Goal: Task Accomplishment & Management: Manage account settings

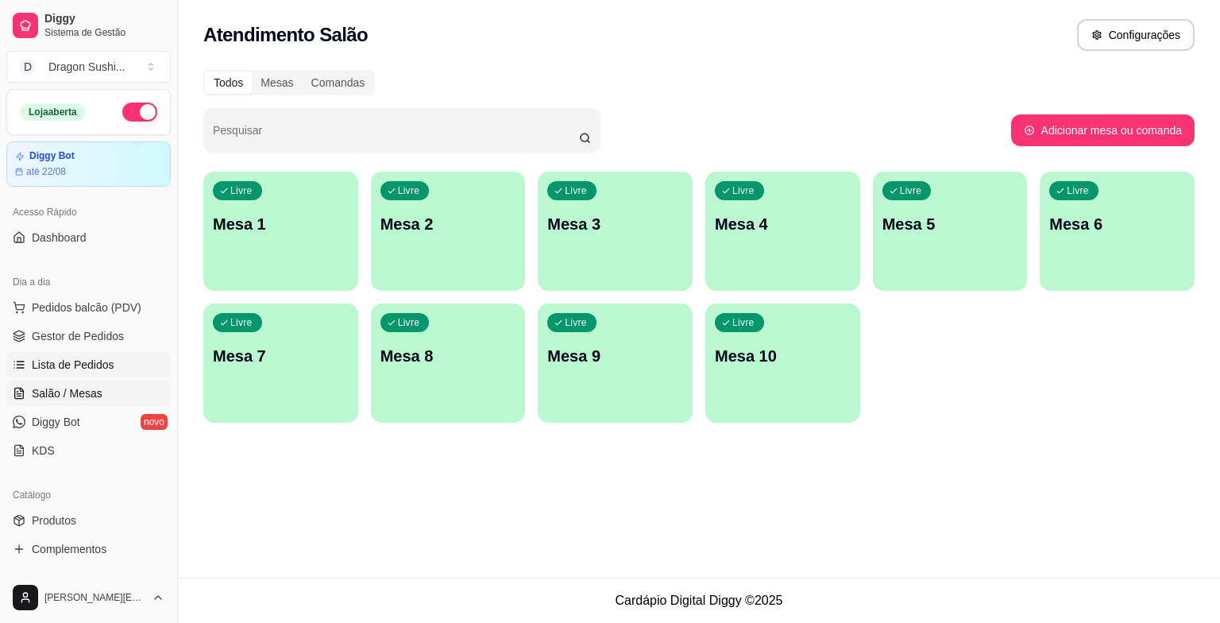
click at [95, 361] on span "Lista de Pedidos" at bounding box center [73, 365] width 83 height 16
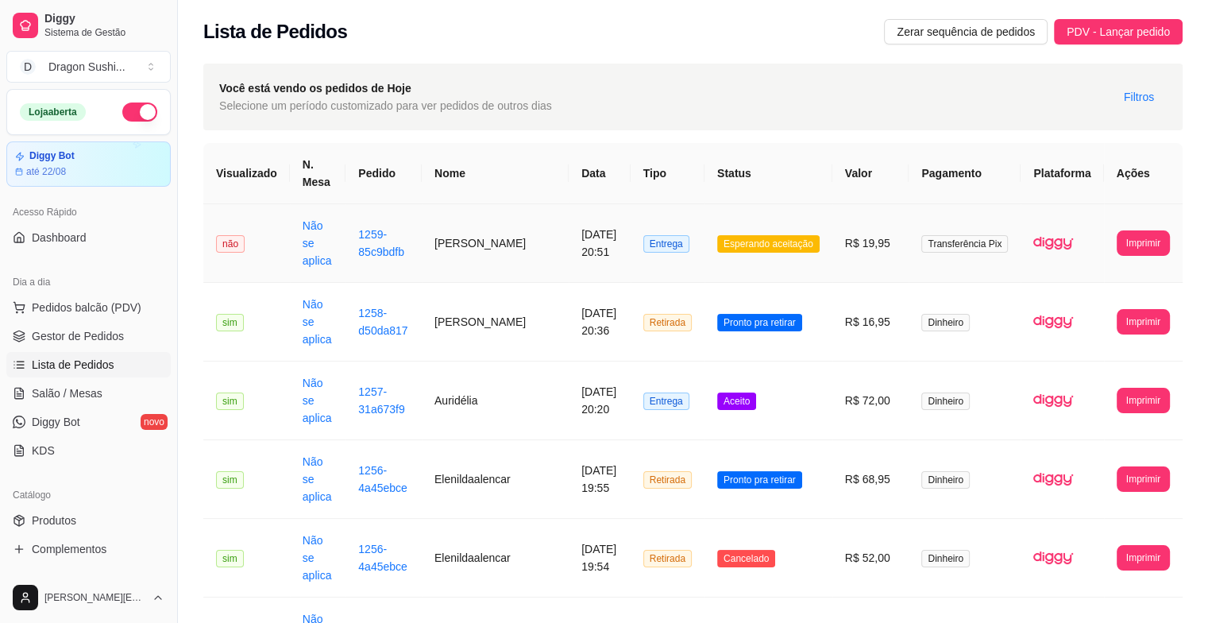
click at [774, 241] on span "Esperando aceitação" at bounding box center [768, 243] width 102 height 17
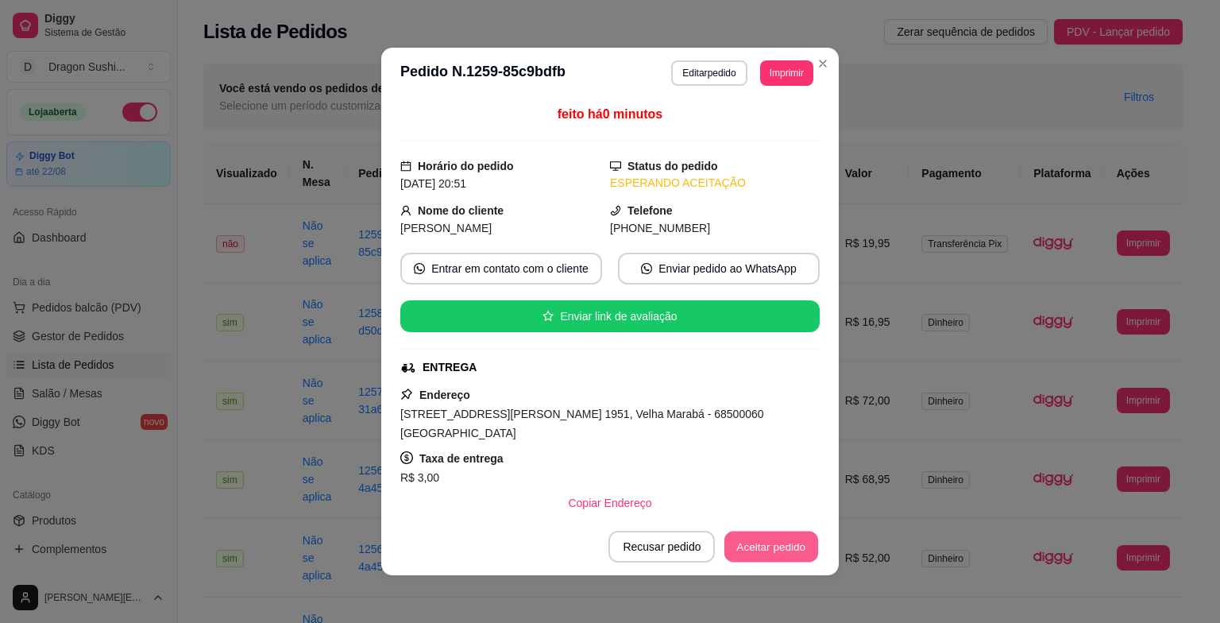
click at [756, 546] on button "Aceitar pedido" at bounding box center [771, 546] width 94 height 31
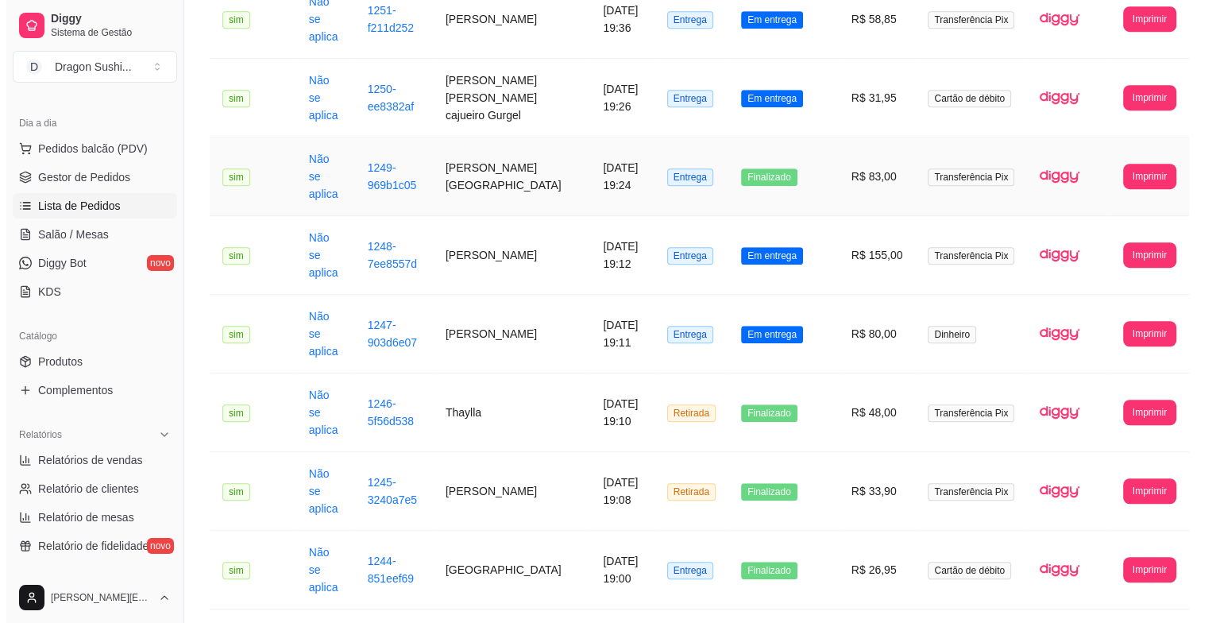
scroll to position [1103, 0]
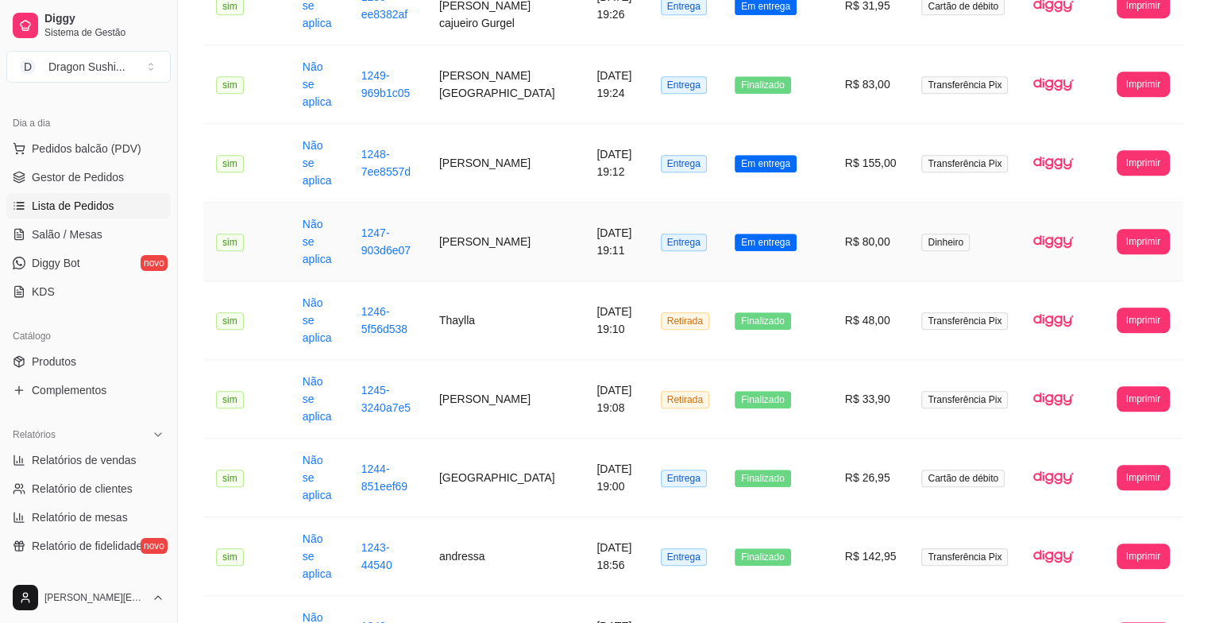
click at [769, 234] on span "Em entrega" at bounding box center [766, 242] width 62 height 17
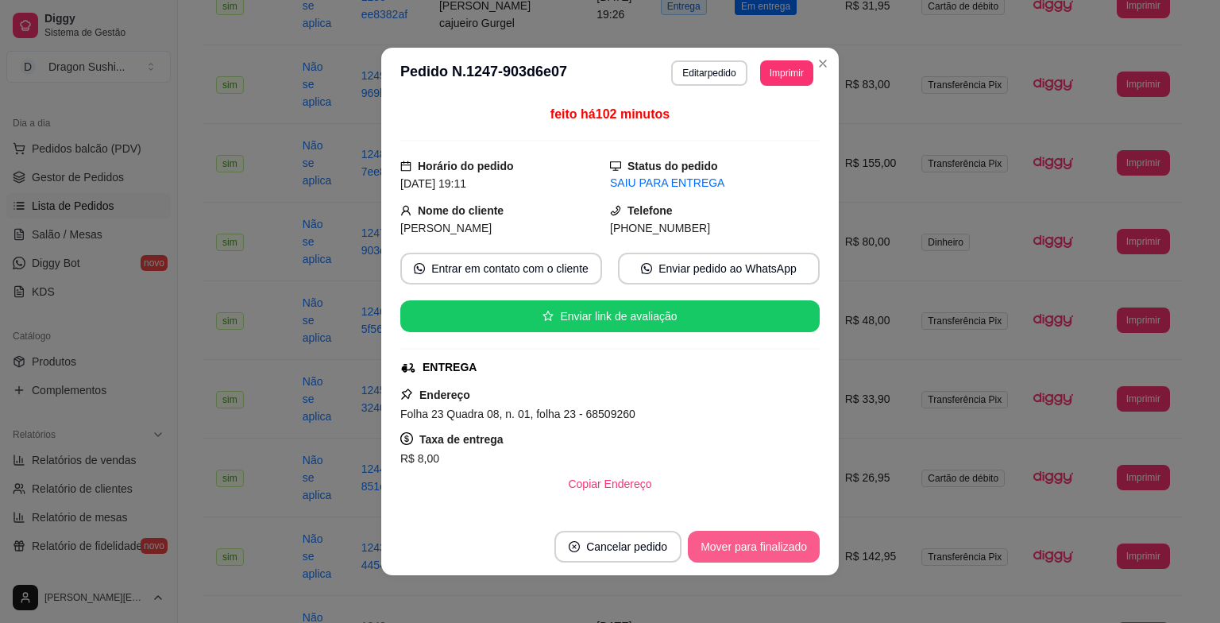
click at [761, 553] on button "Mover para finalizado" at bounding box center [754, 547] width 132 height 32
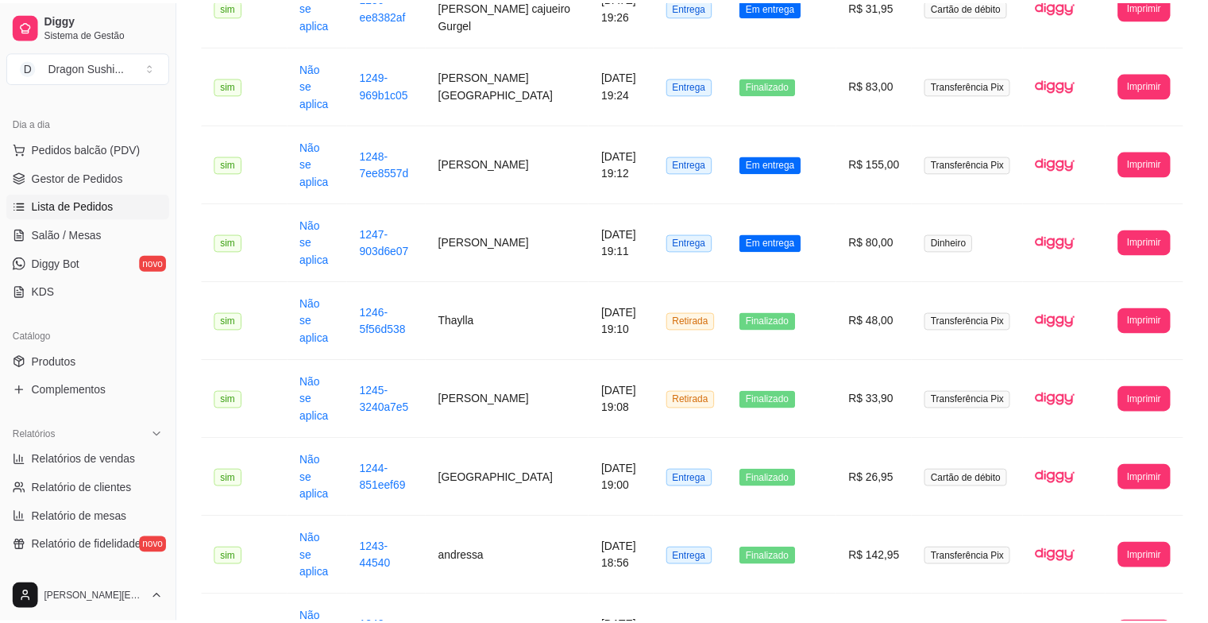
scroll to position [1085, 0]
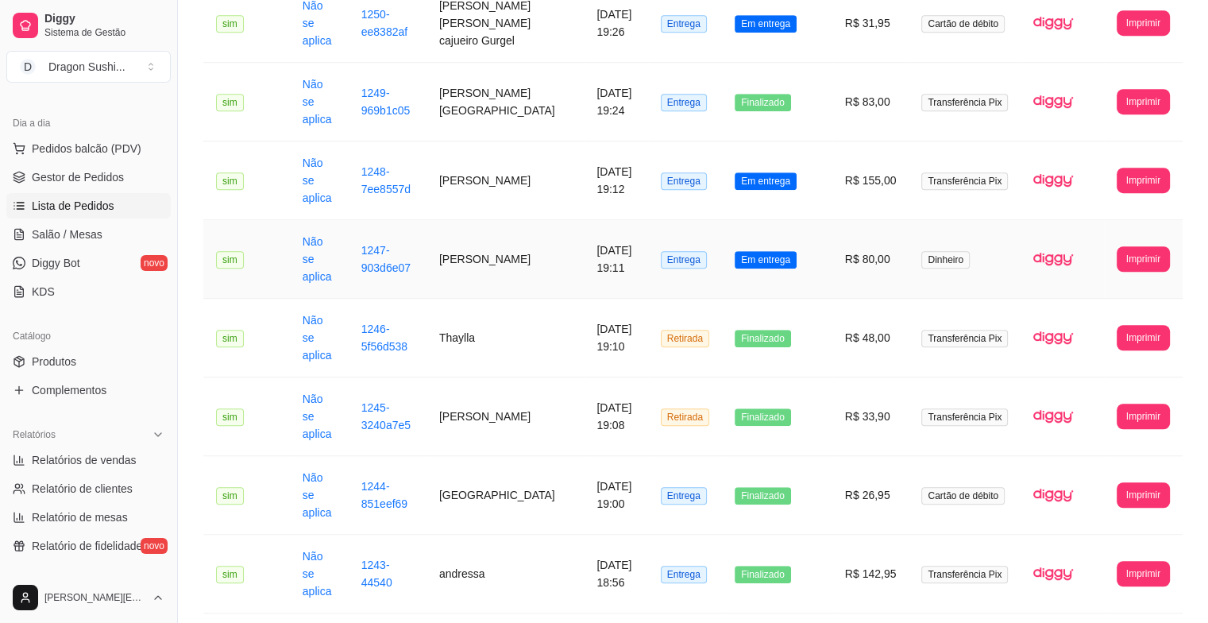
click at [782, 251] on span "Em entrega" at bounding box center [766, 259] width 62 height 17
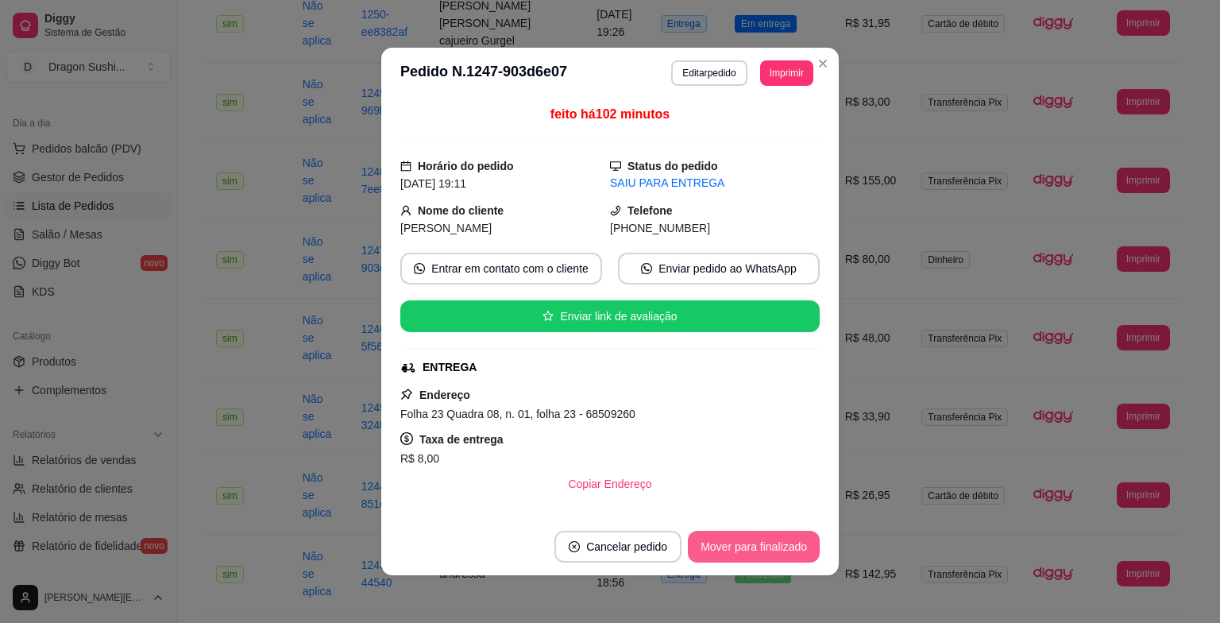
click at [742, 539] on button "Mover para finalizado" at bounding box center [754, 547] width 132 height 32
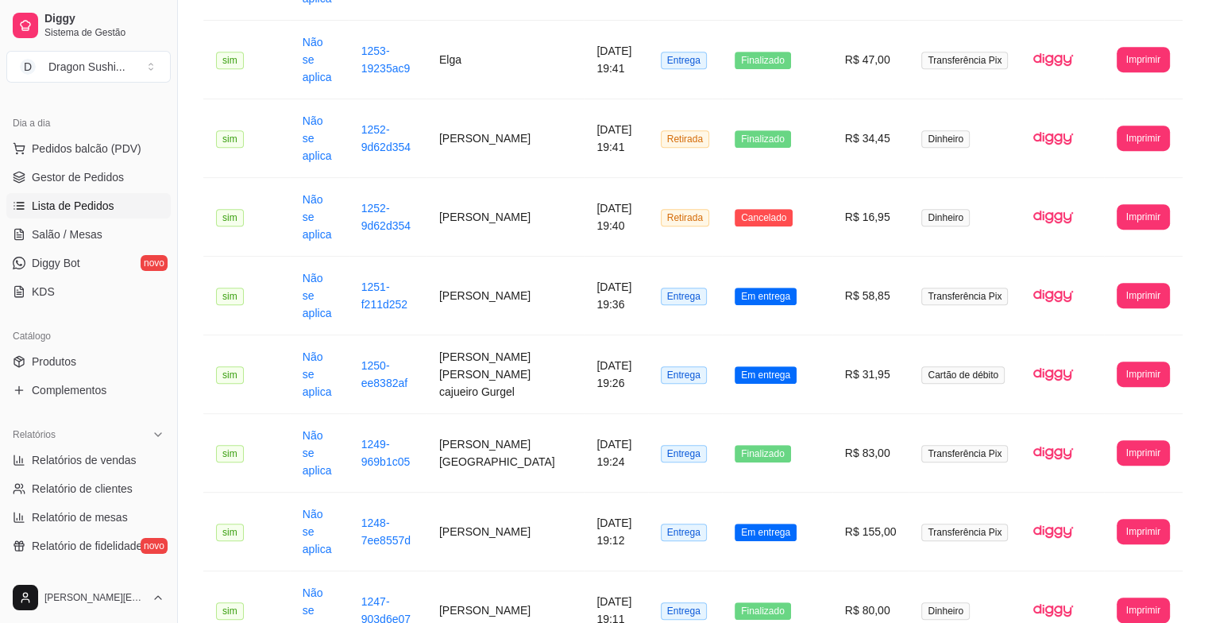
scroll to position [688, 0]
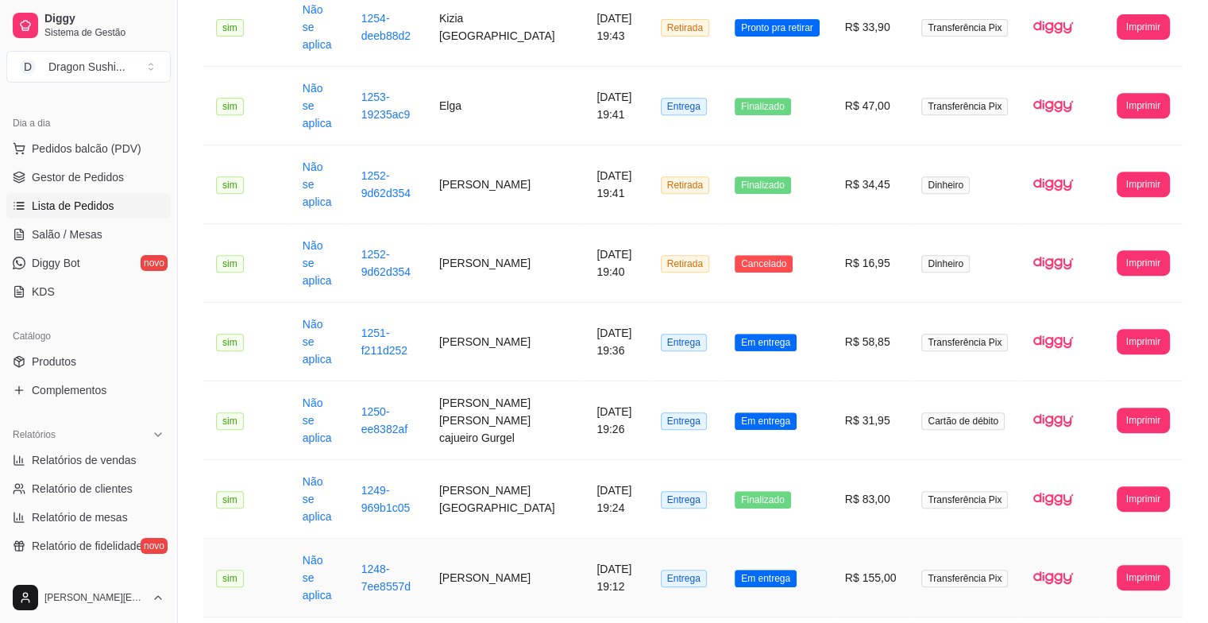
click at [784, 570] on span "Em entrega" at bounding box center [766, 578] width 62 height 17
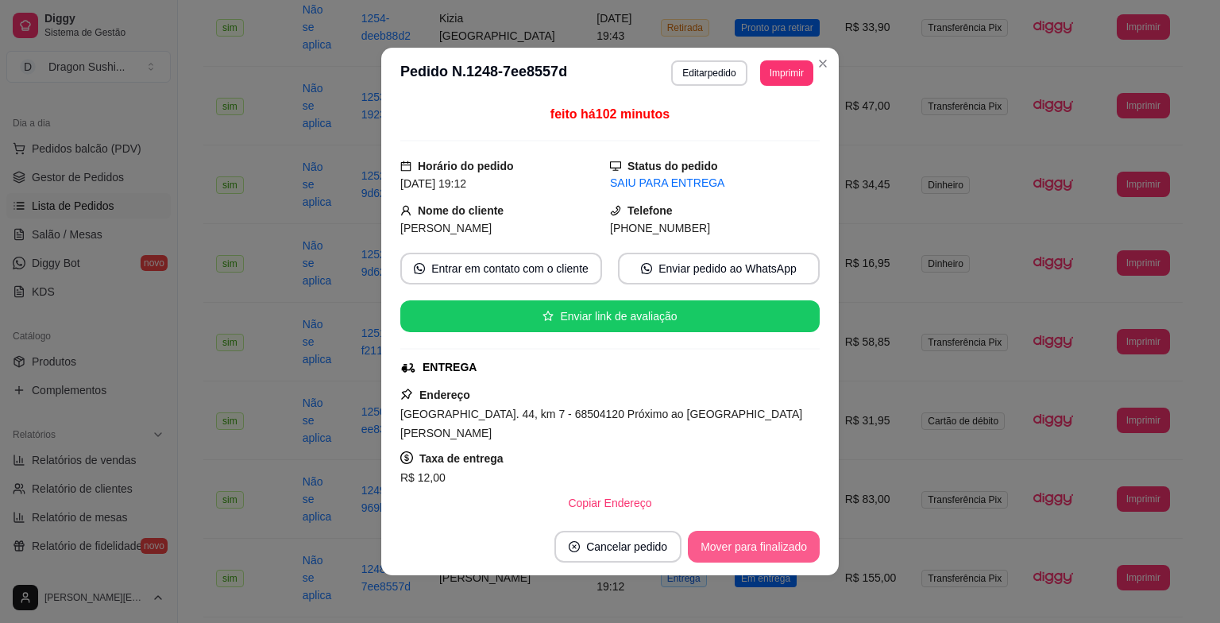
click at [776, 553] on button "Mover para finalizado" at bounding box center [754, 547] width 132 height 32
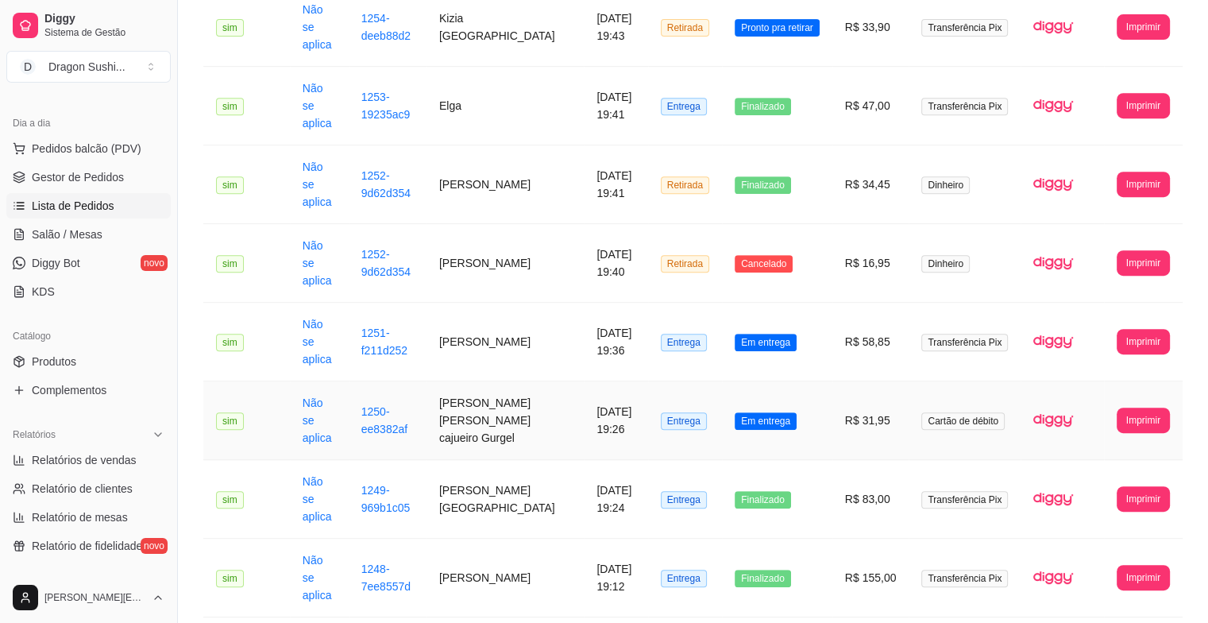
click at [809, 381] on td "Em entrega" at bounding box center [777, 420] width 110 height 79
click at [788, 381] on td "Em entrega" at bounding box center [777, 420] width 110 height 79
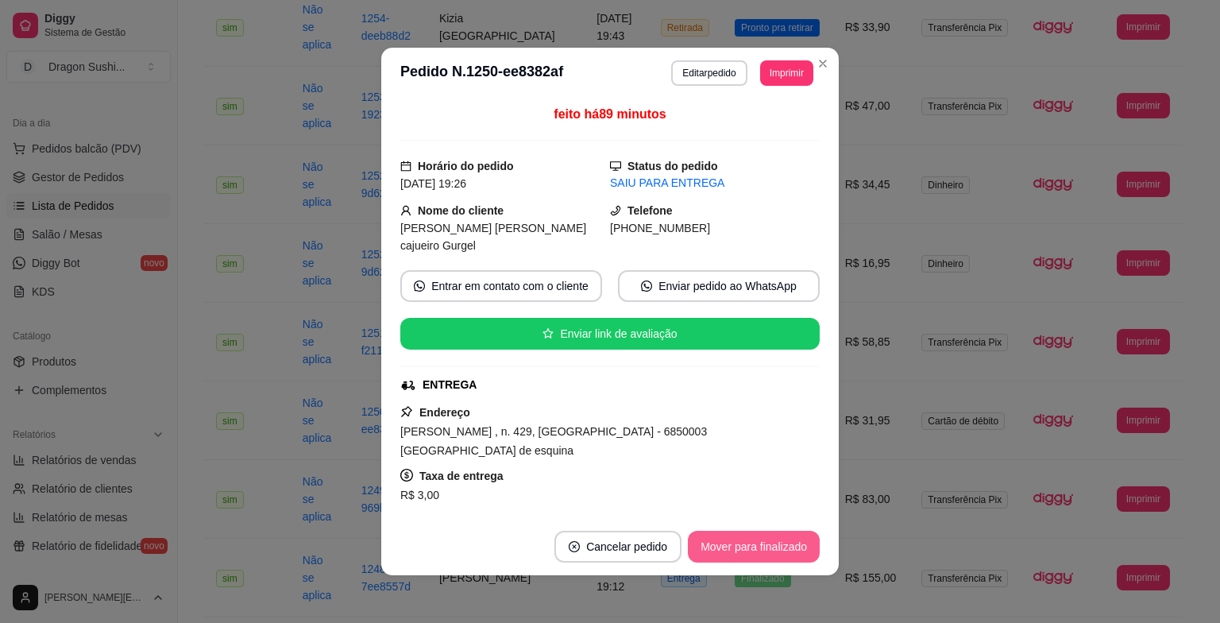
click at [755, 537] on button "Mover para finalizado" at bounding box center [754, 547] width 132 height 32
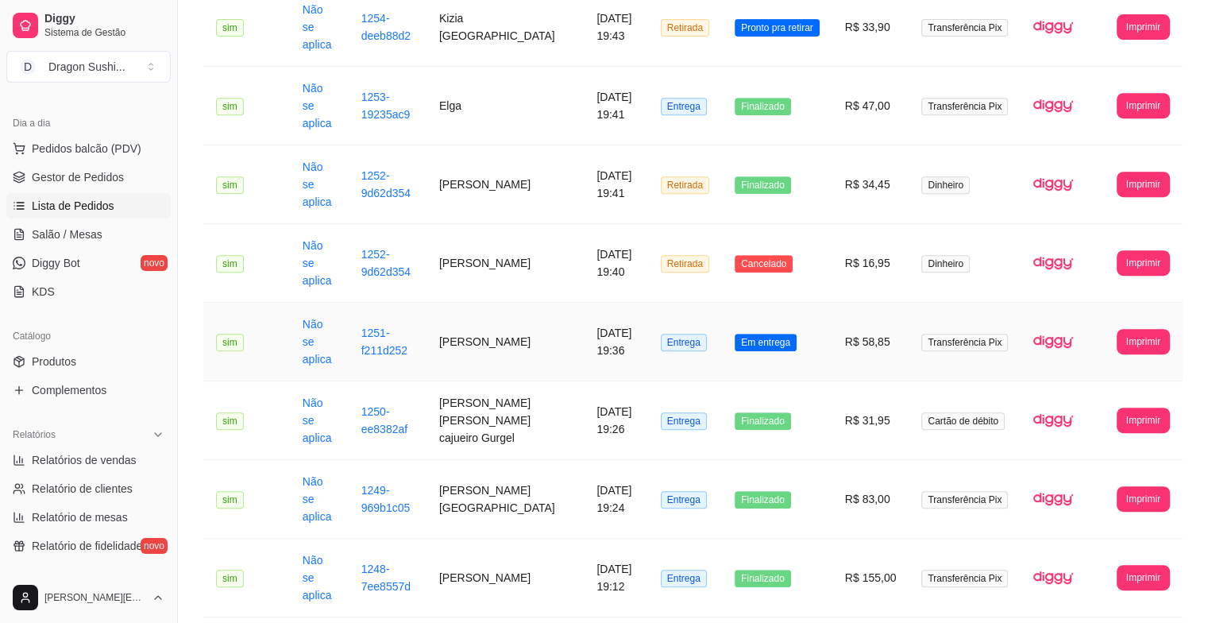
click at [797, 334] on span "Em entrega" at bounding box center [766, 342] width 62 height 17
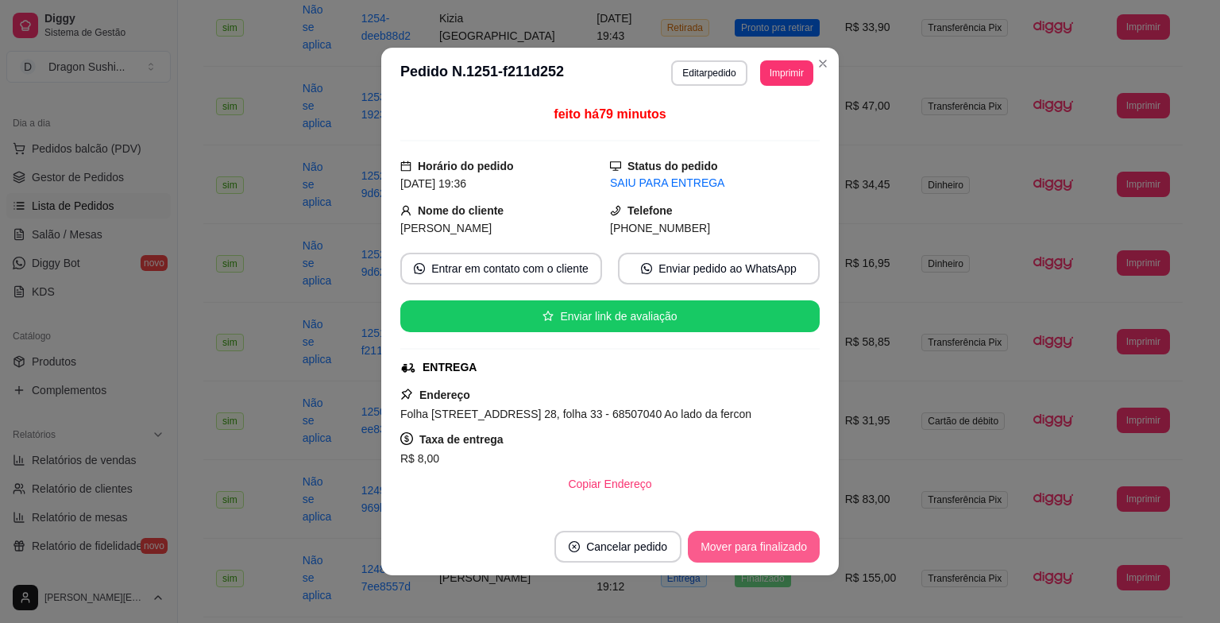
click at [781, 537] on button "Mover para finalizado" at bounding box center [754, 547] width 132 height 32
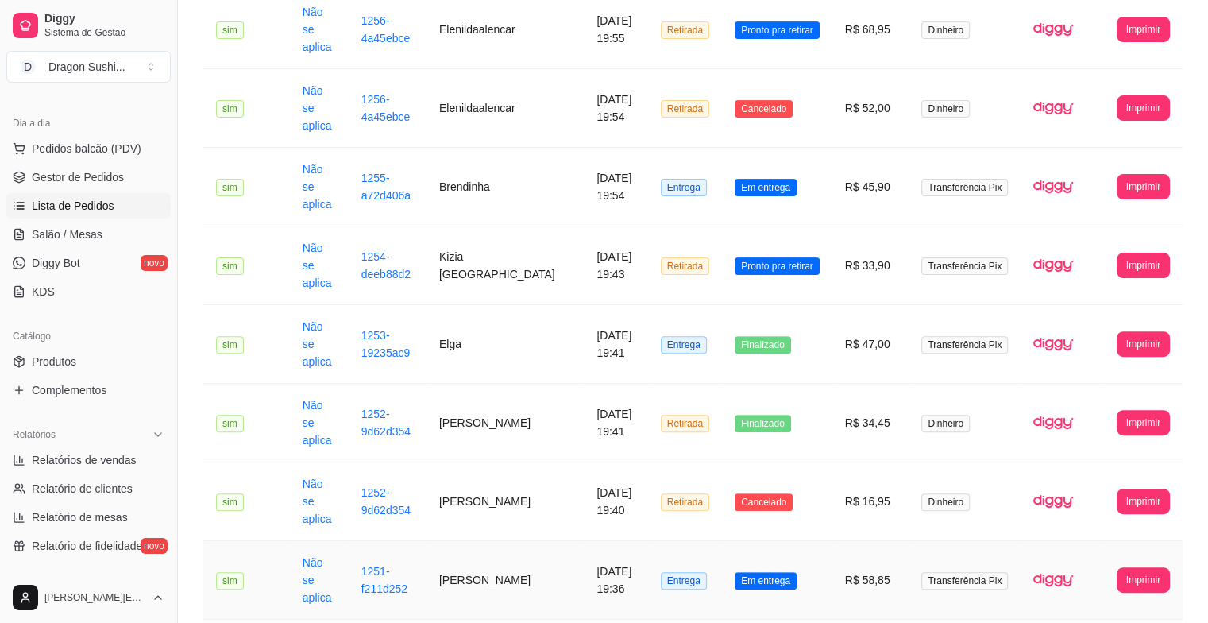
scroll to position [370, 0]
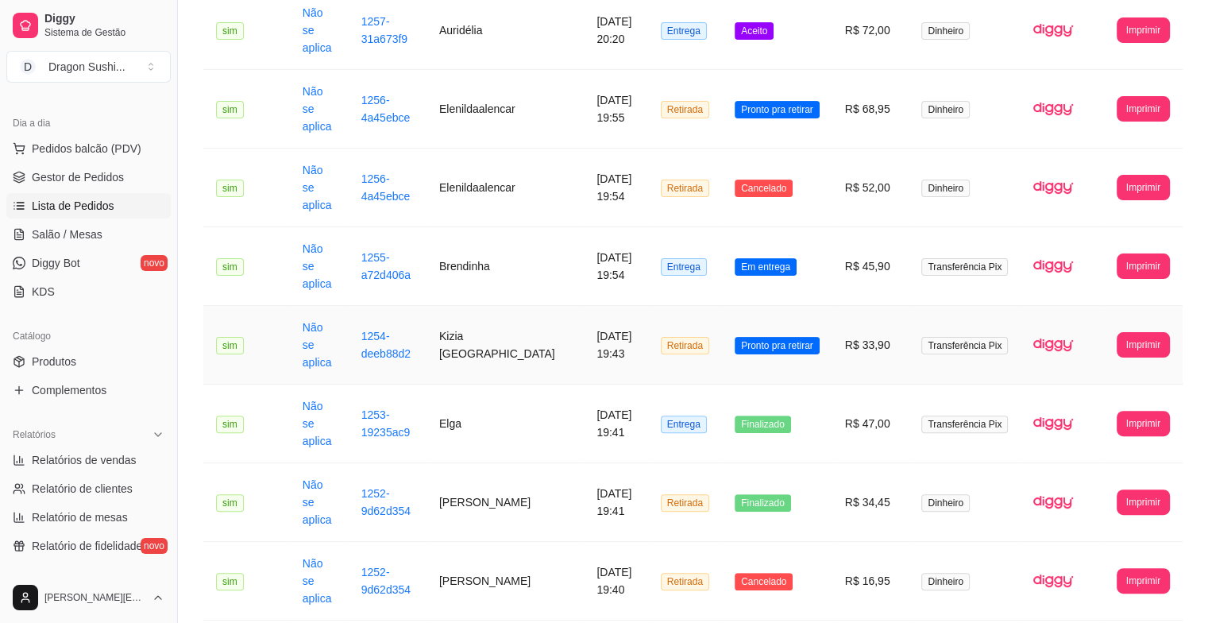
click at [801, 306] on td "Pronto pra retirar" at bounding box center [777, 345] width 110 height 79
click at [815, 384] on td "Finalizado" at bounding box center [777, 423] width 110 height 79
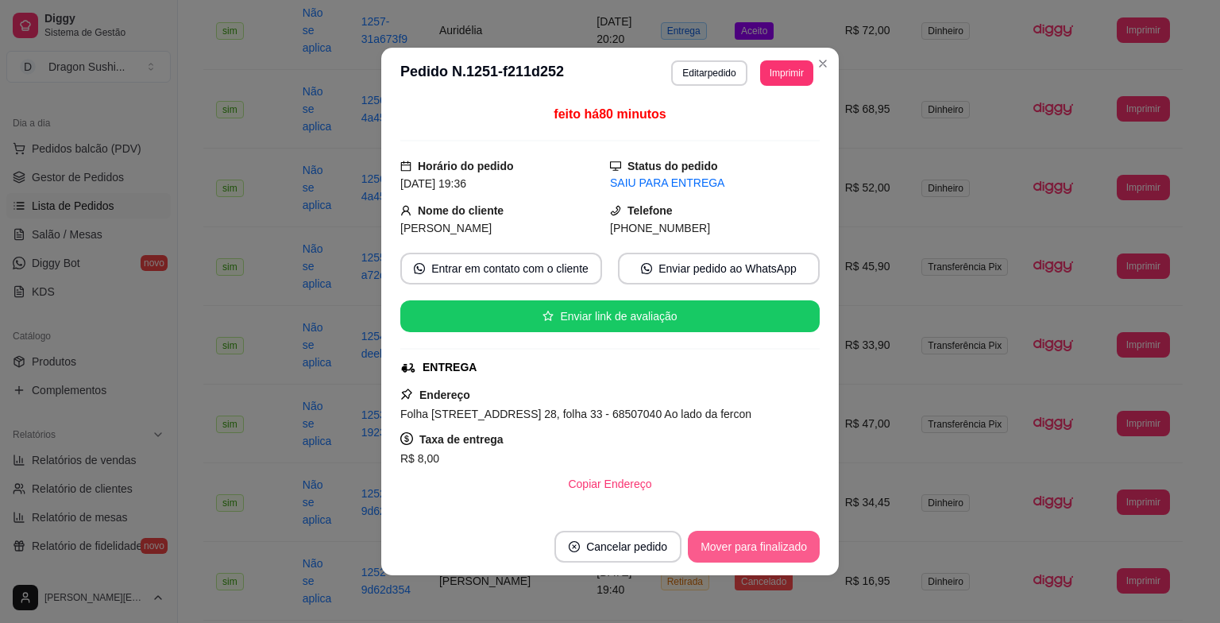
click at [782, 550] on button "Mover para finalizado" at bounding box center [754, 547] width 132 height 32
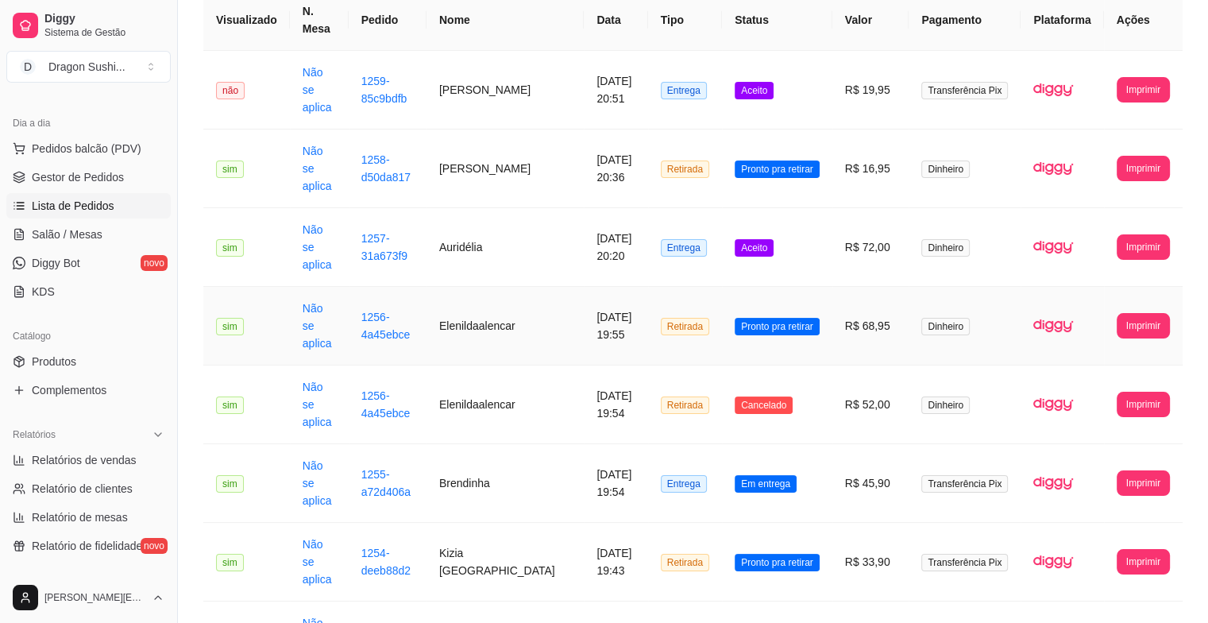
scroll to position [0, 0]
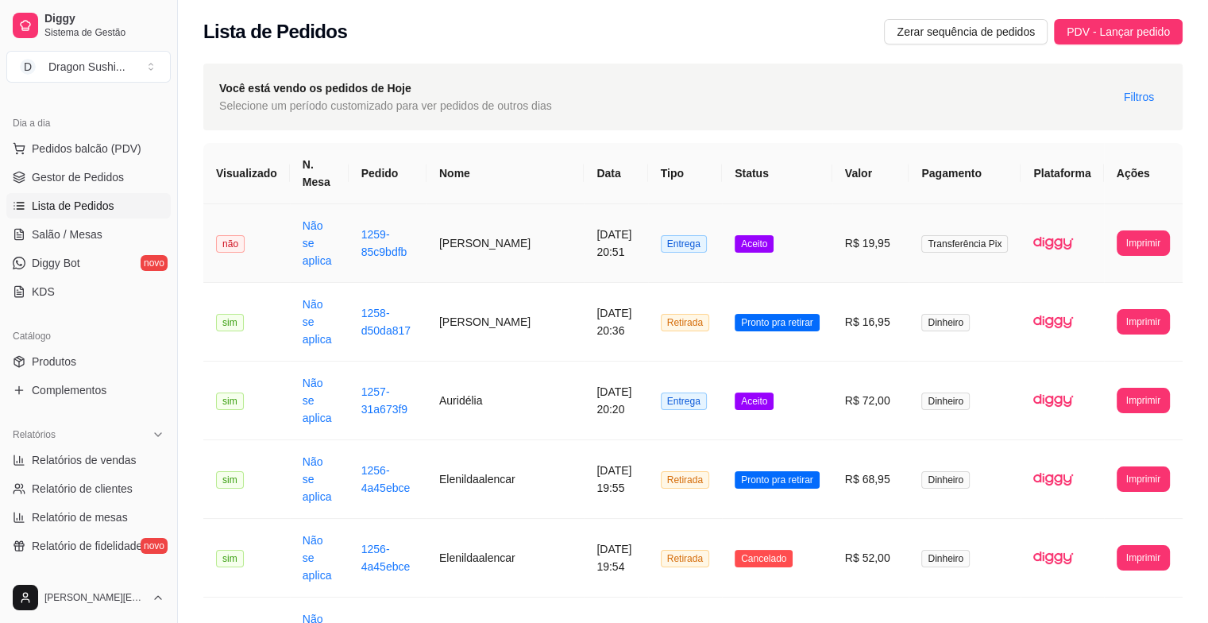
click at [753, 242] on span "Aceito" at bounding box center [754, 243] width 39 height 17
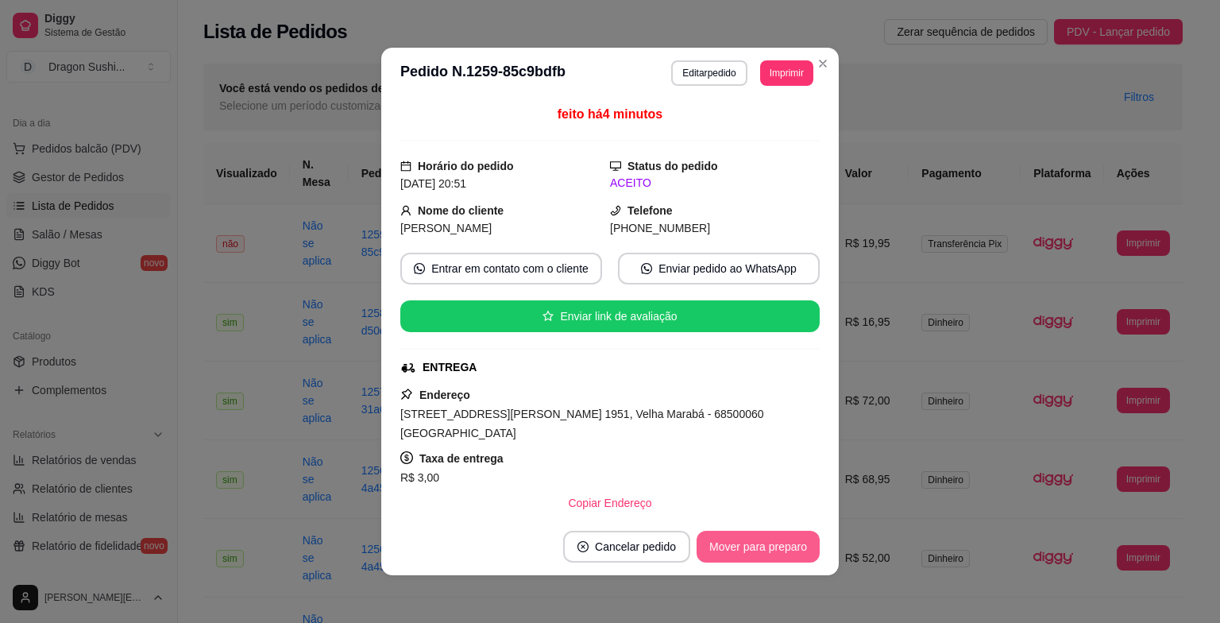
click at [745, 543] on button "Mover para preparo" at bounding box center [758, 547] width 123 height 32
click at [747, 559] on button "Mover para preparo" at bounding box center [758, 547] width 123 height 32
click at [783, 547] on button "Mover para entrega" at bounding box center [758, 547] width 122 height 32
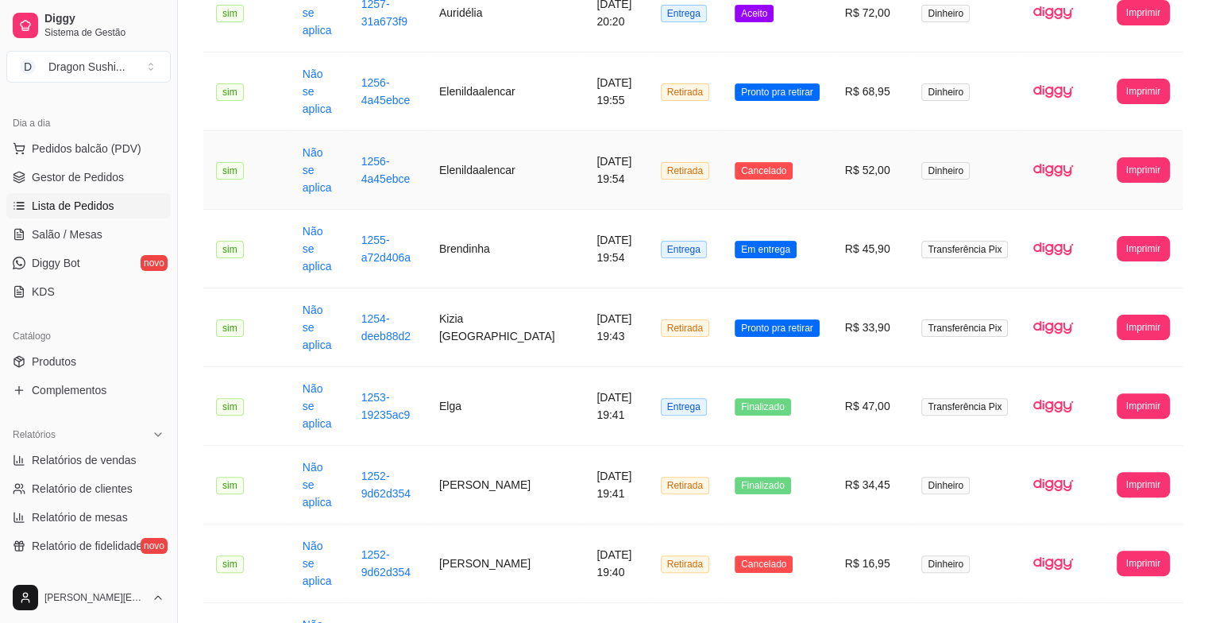
scroll to position [397, 0]
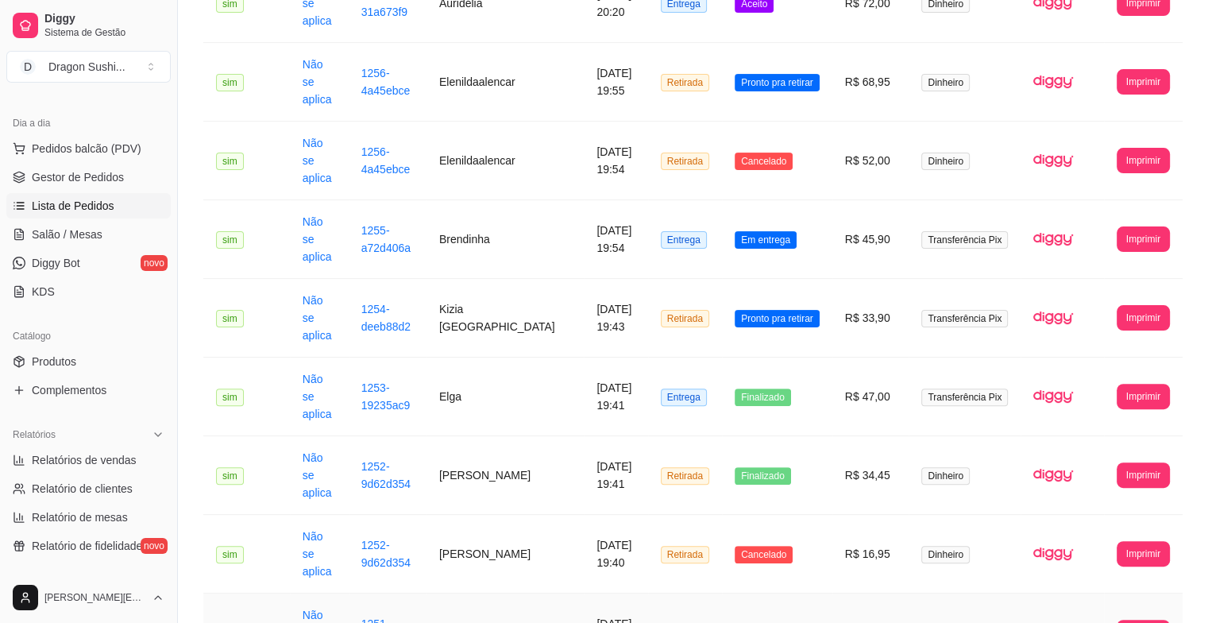
click at [768, 593] on td "Em entrega" at bounding box center [777, 632] width 110 height 79
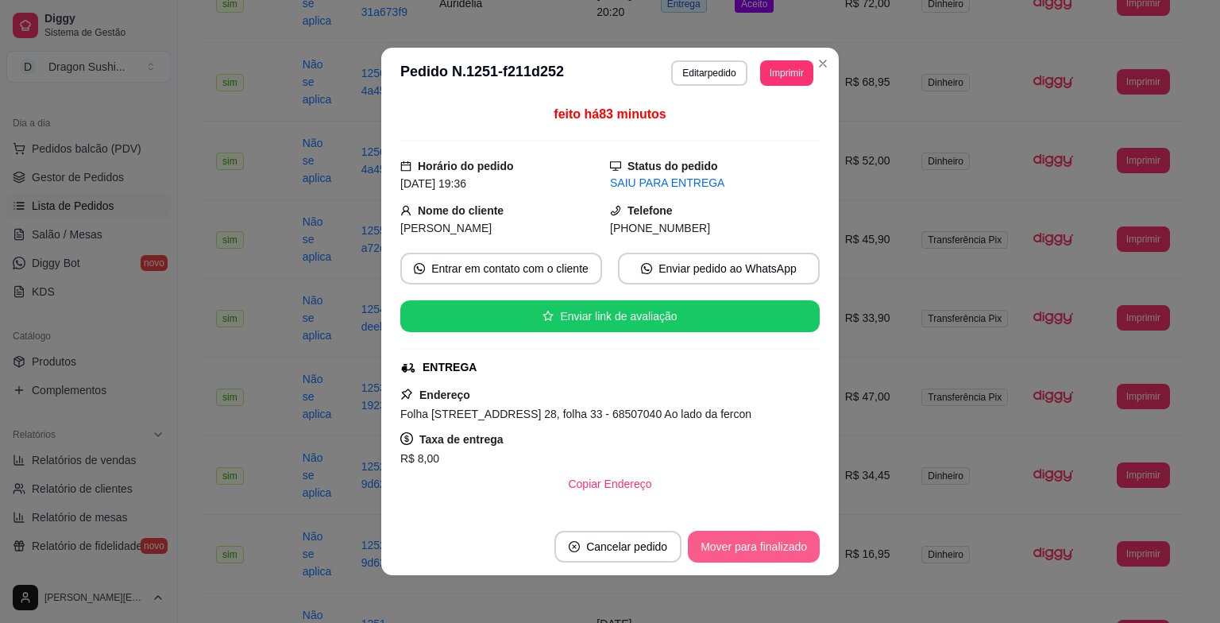
click at [756, 543] on button "Mover para finalizado" at bounding box center [754, 547] width 132 height 32
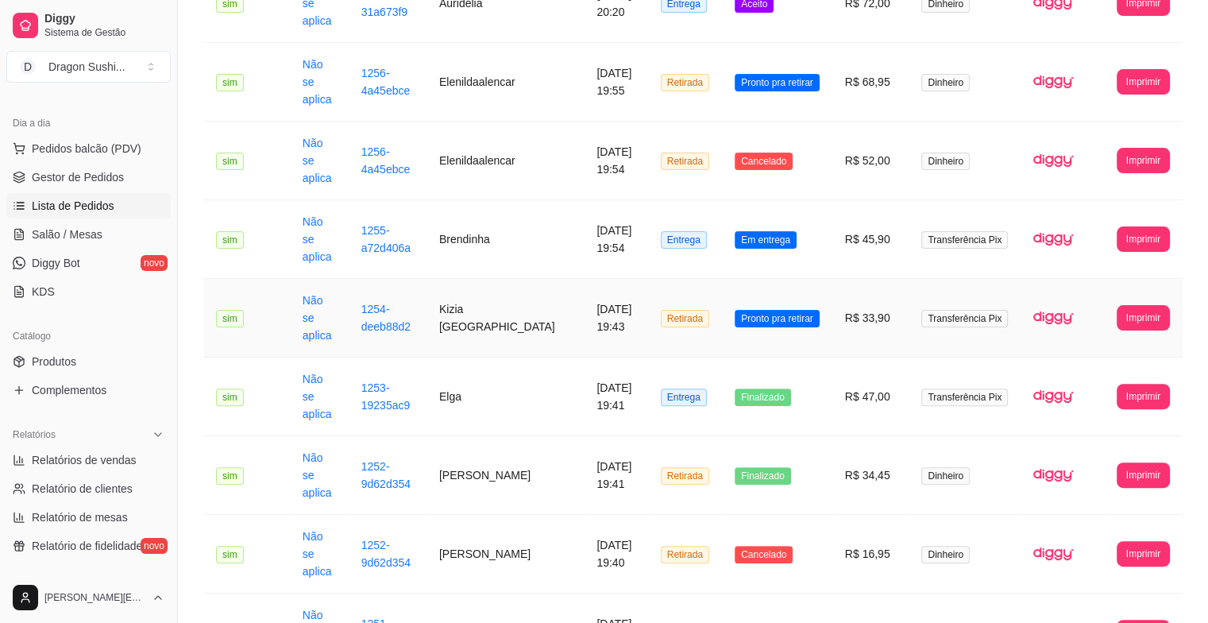
click at [767, 279] on td "Pronto pra retirar" at bounding box center [777, 318] width 110 height 79
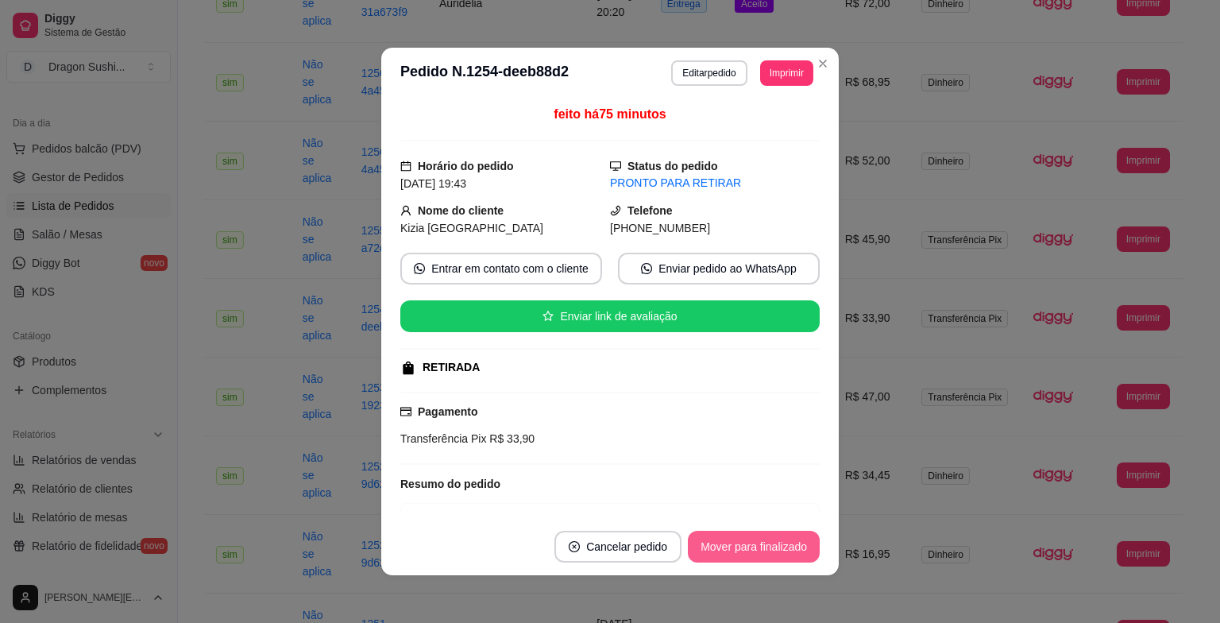
click at [751, 549] on button "Mover para finalizado" at bounding box center [754, 547] width 132 height 32
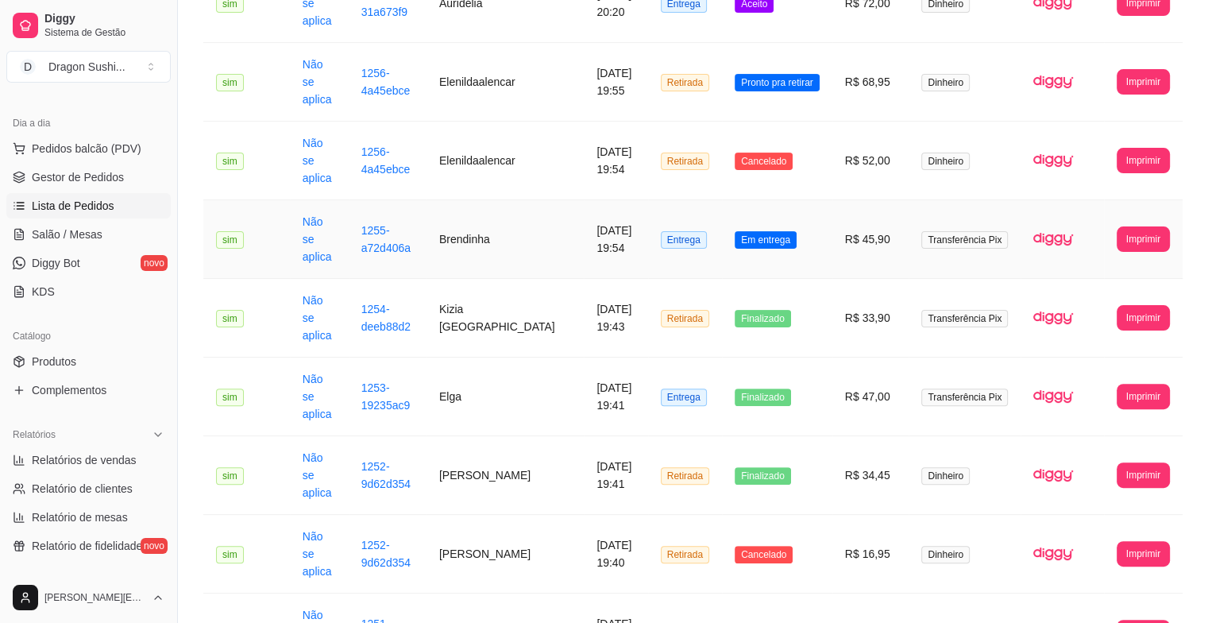
click at [786, 200] on td "Em entrega" at bounding box center [777, 239] width 110 height 79
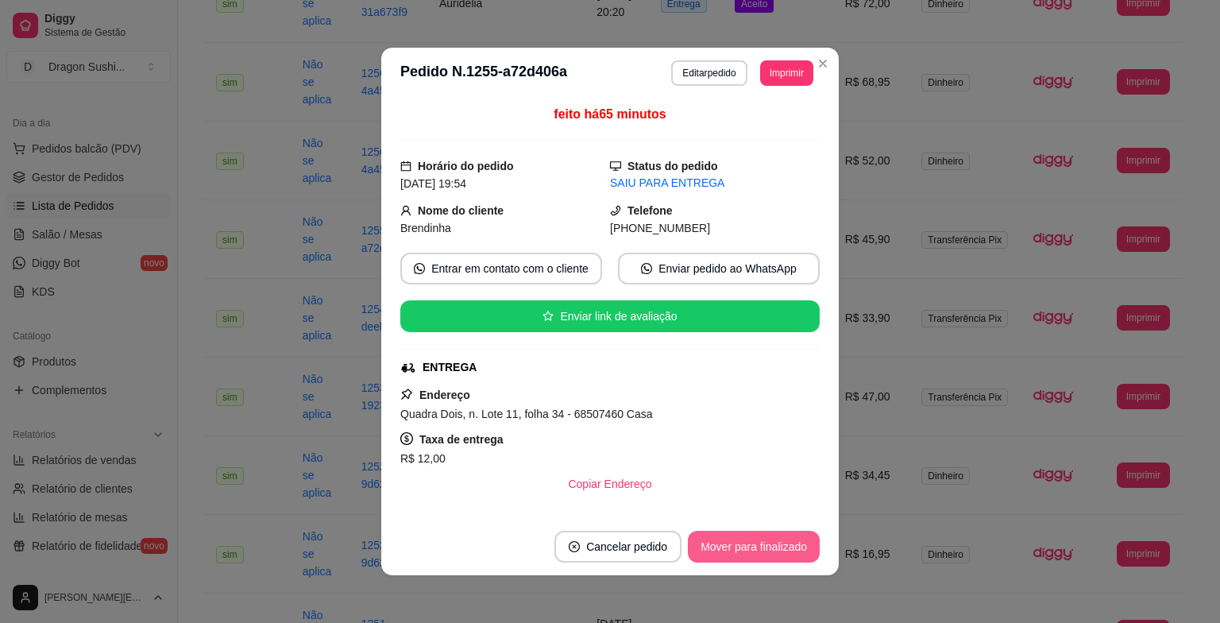
click at [754, 553] on button "Mover para finalizado" at bounding box center [754, 547] width 132 height 32
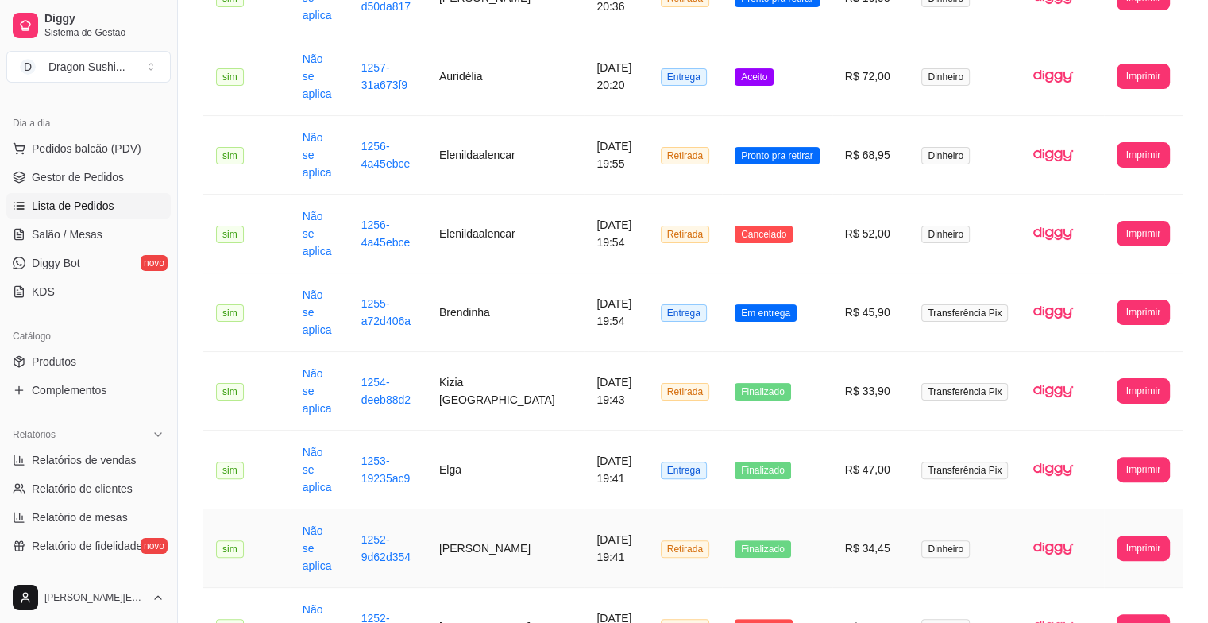
scroll to position [159, 0]
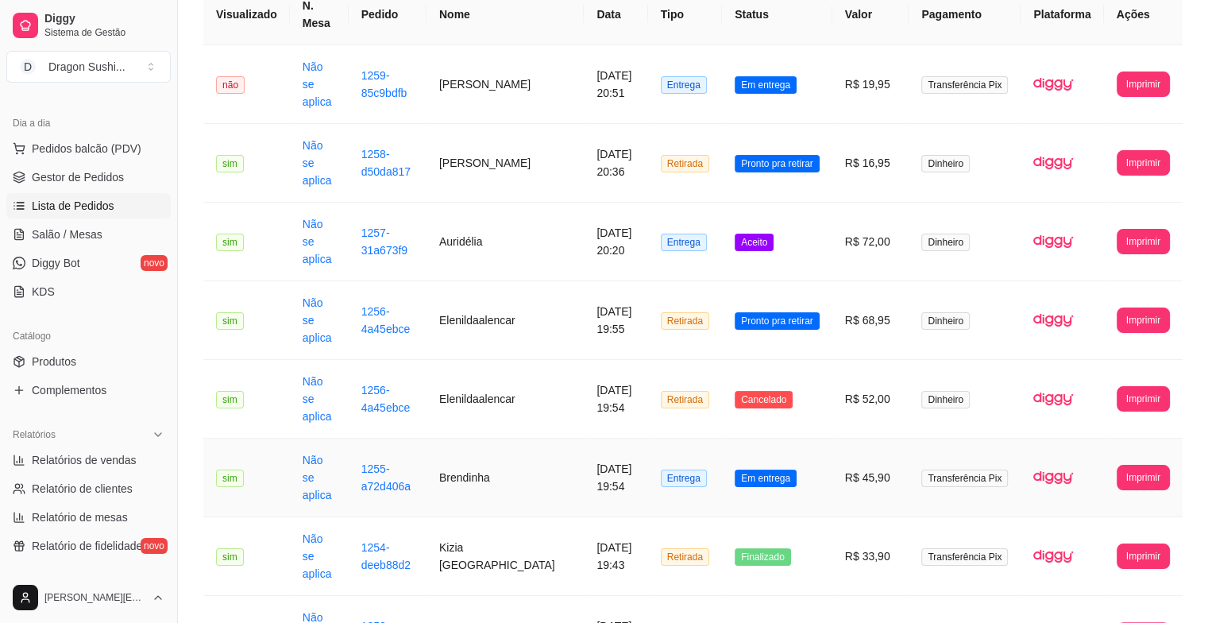
click at [789, 438] on td "Em entrega" at bounding box center [777, 477] width 110 height 79
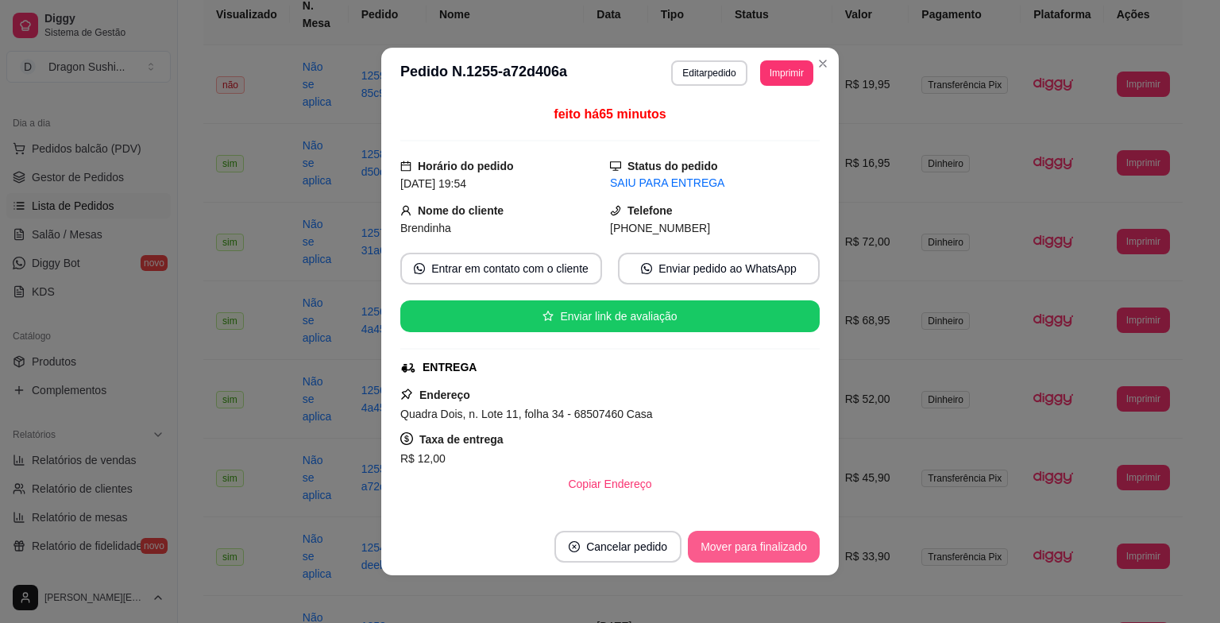
click at [753, 547] on button "Mover para finalizado" at bounding box center [754, 547] width 132 height 32
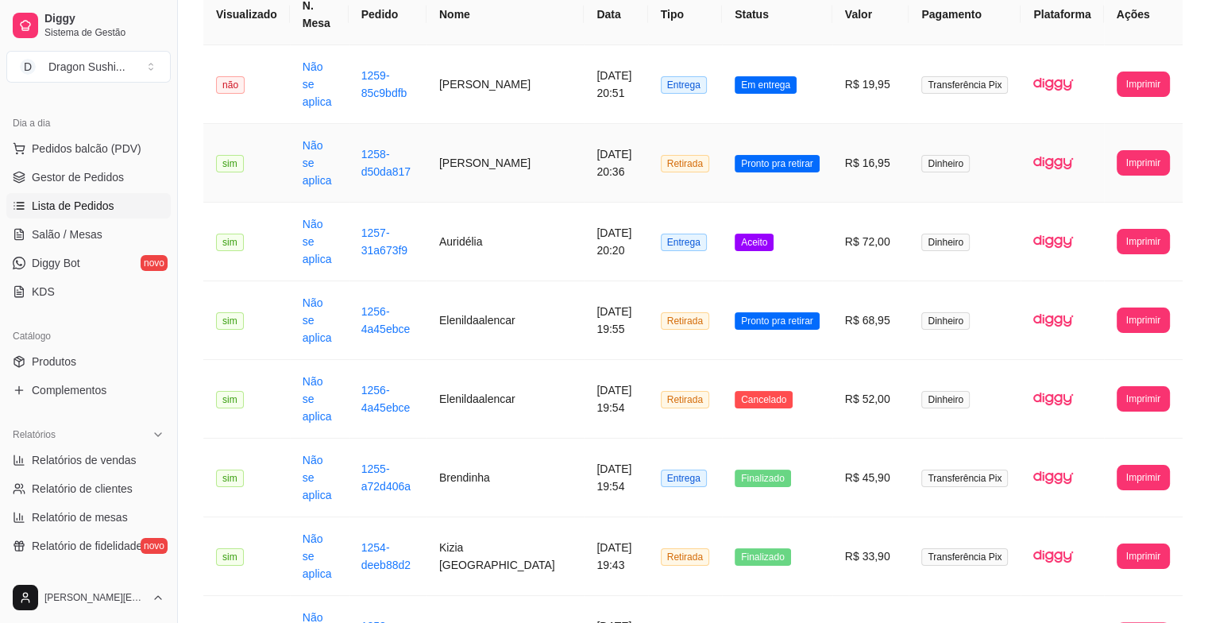
click at [787, 155] on span "Pronto pra retirar" at bounding box center [777, 163] width 85 height 17
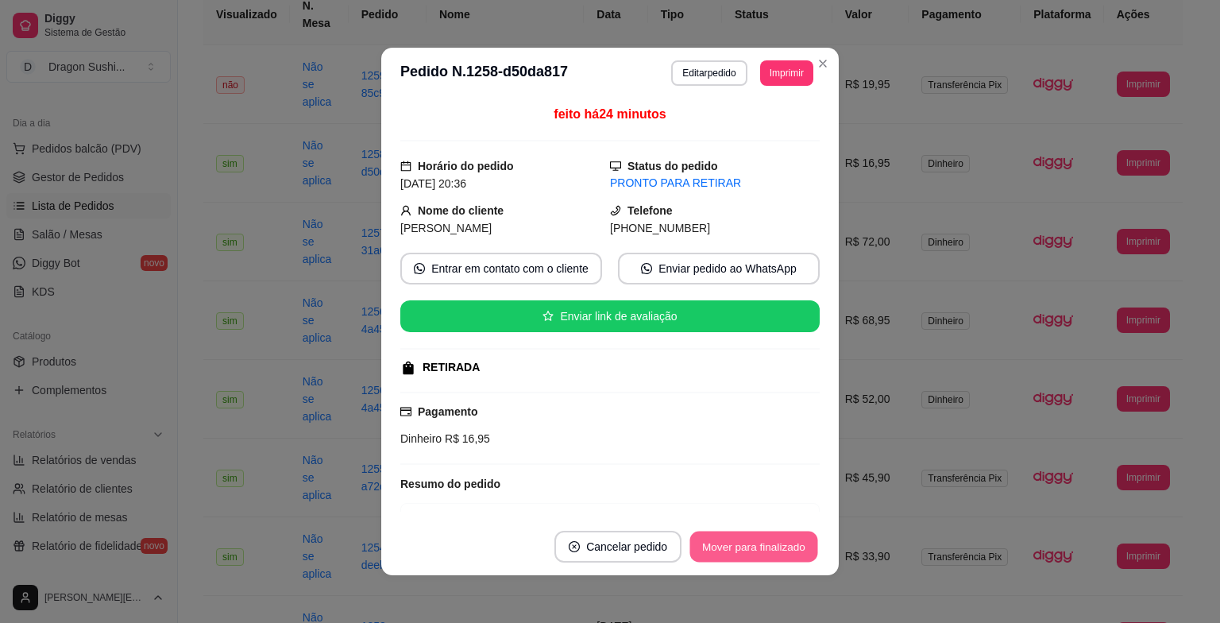
click at [746, 548] on button "Mover para finalizado" at bounding box center [754, 546] width 128 height 31
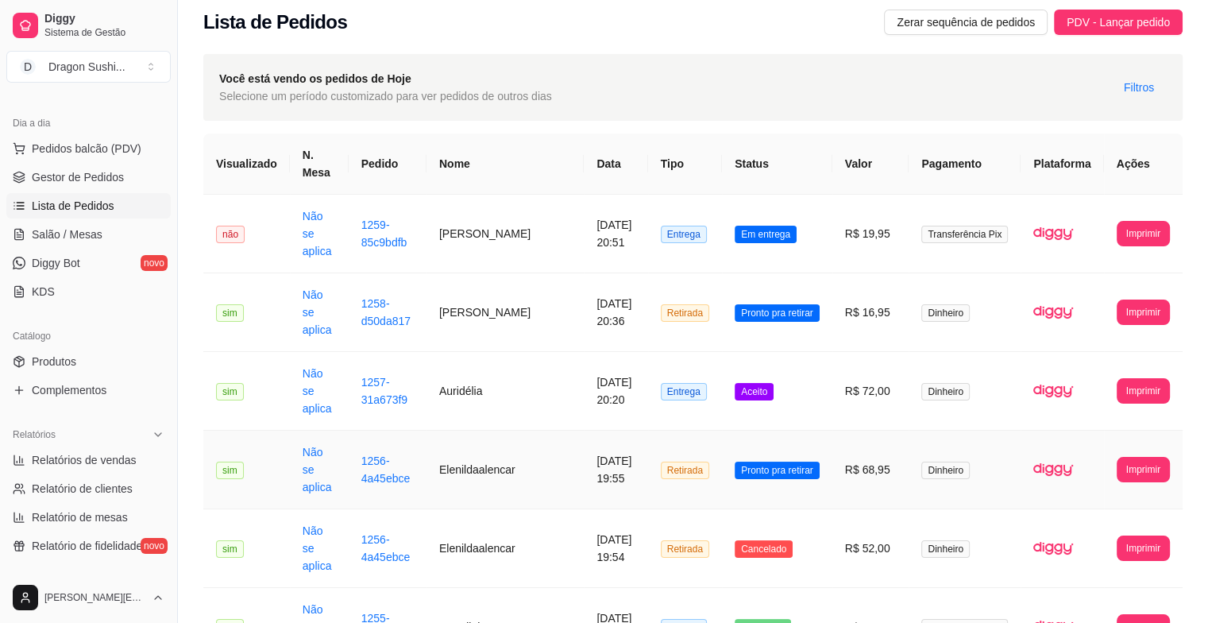
scroll to position [0, 0]
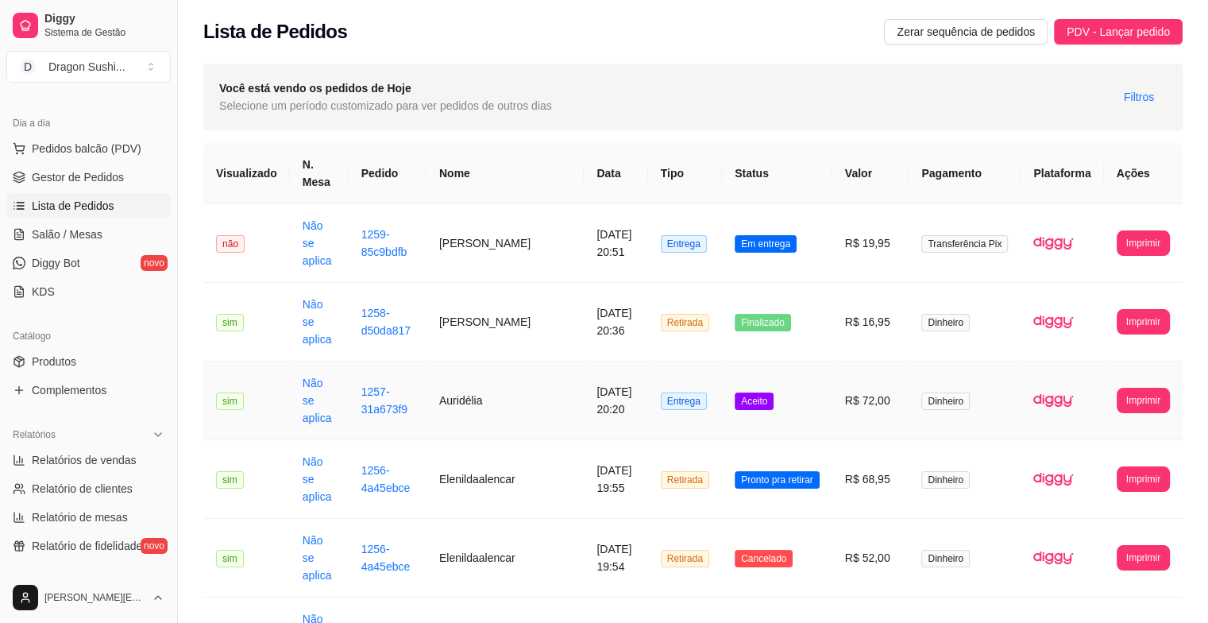
click at [755, 392] on span "Aceito" at bounding box center [754, 400] width 39 height 17
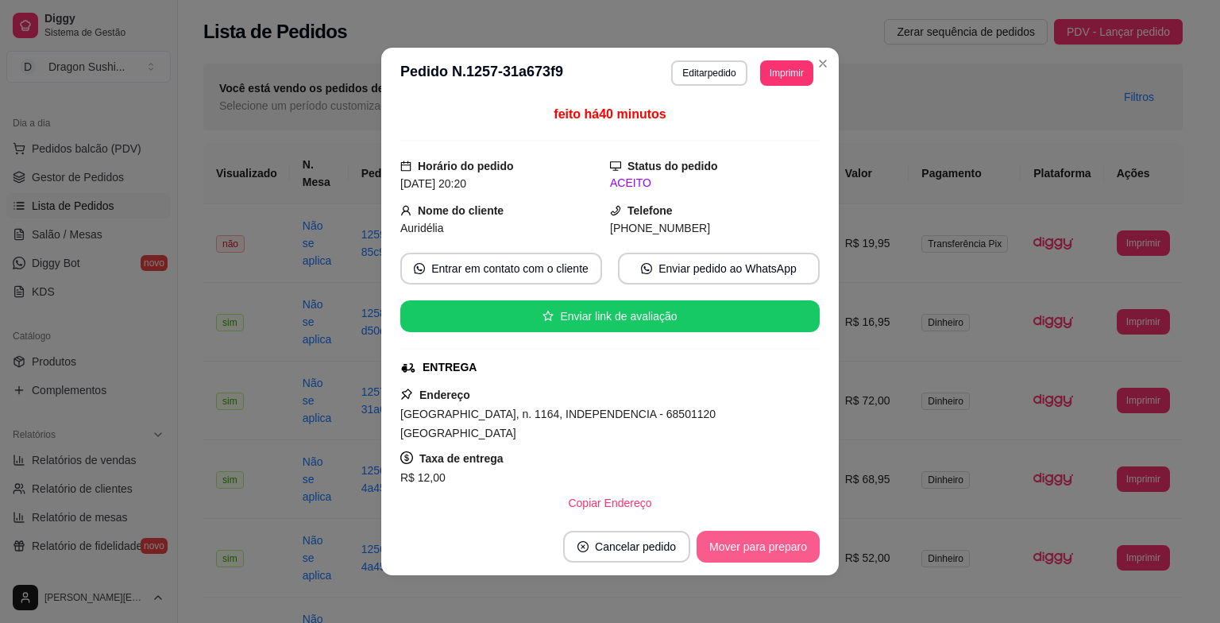
click at [734, 558] on button "Mover para preparo" at bounding box center [758, 547] width 123 height 32
click at [765, 553] on button "Mover para entrega" at bounding box center [758, 547] width 122 height 32
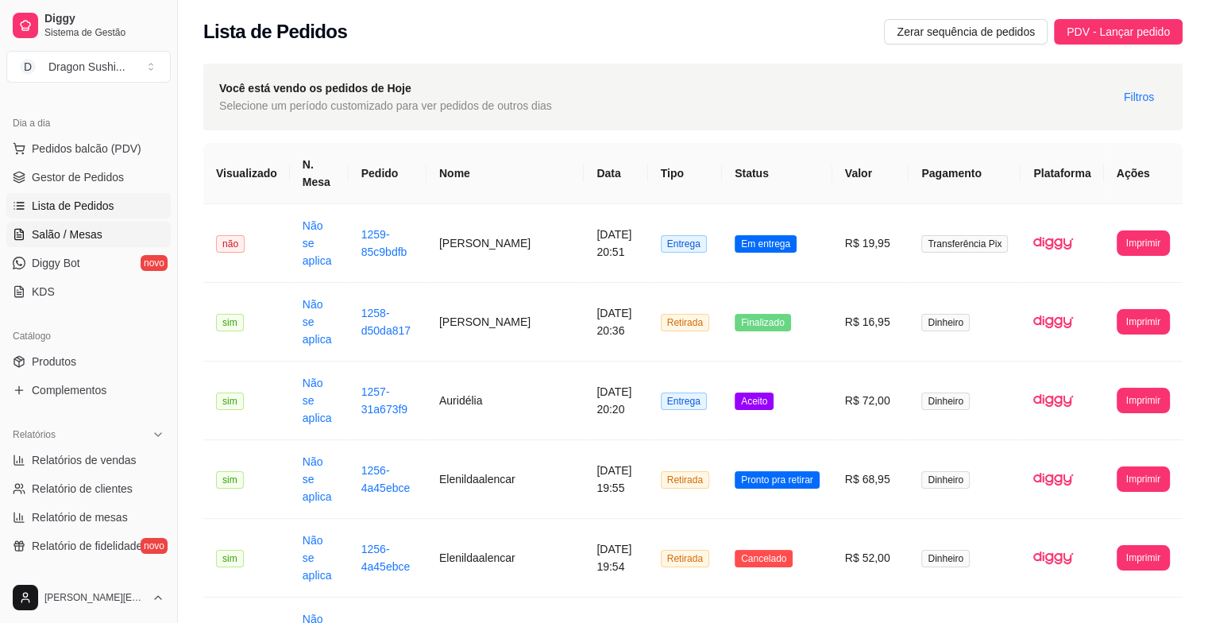
click at [95, 243] on link "Salão / Mesas" at bounding box center [88, 234] width 164 height 25
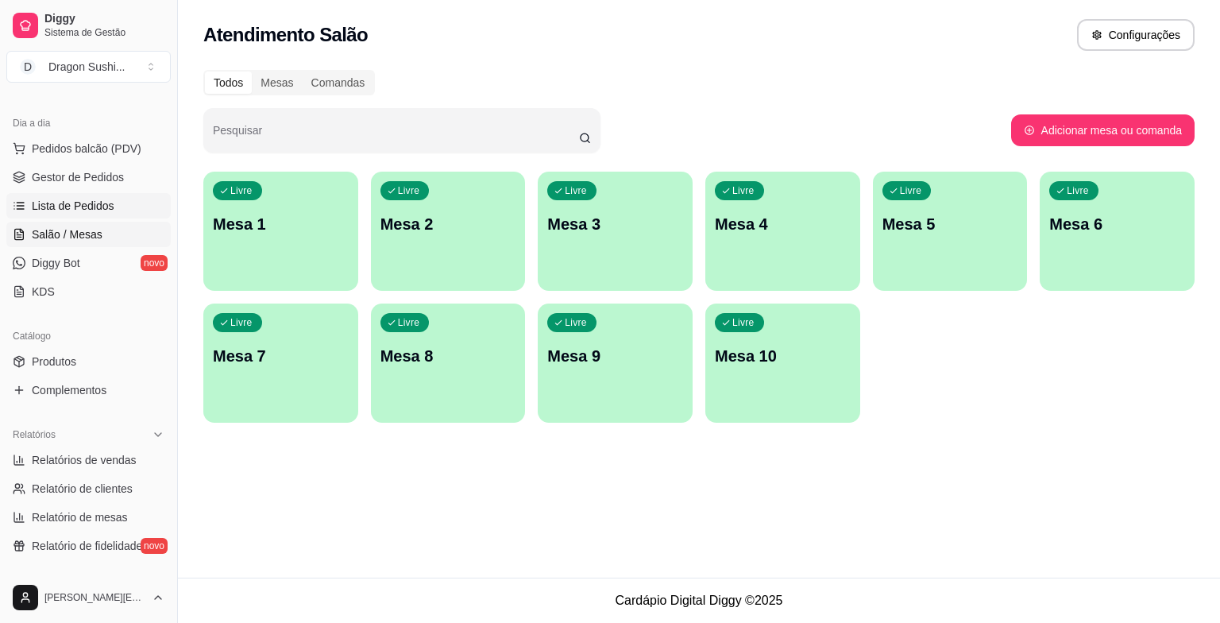
click at [95, 207] on span "Lista de Pedidos" at bounding box center [73, 206] width 83 height 16
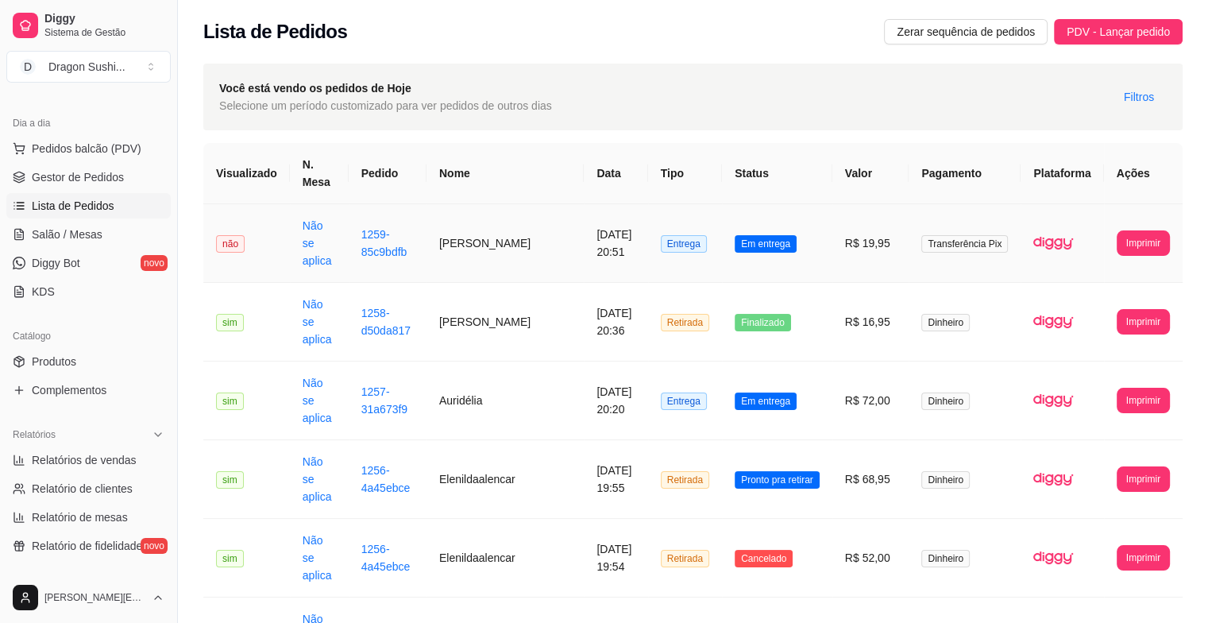
click at [770, 237] on span "Em entrega" at bounding box center [766, 243] width 62 height 17
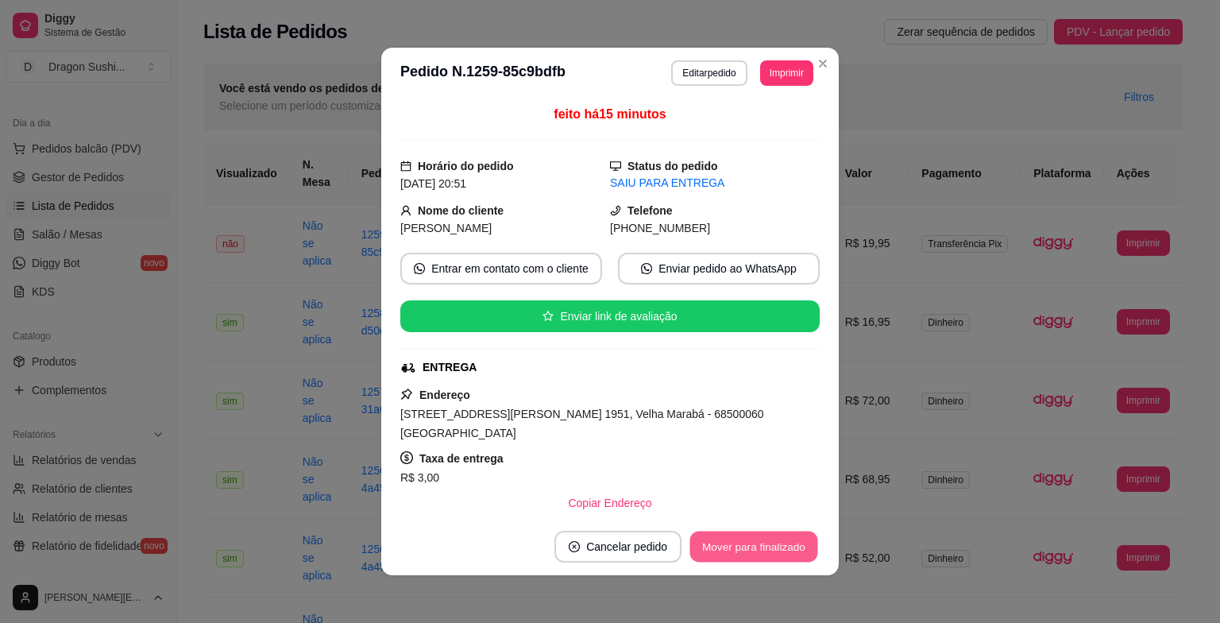
click at [772, 553] on button "Mover para finalizado" at bounding box center [754, 546] width 128 height 31
click at [786, 535] on button "Mover para finalizado" at bounding box center [754, 546] width 128 height 31
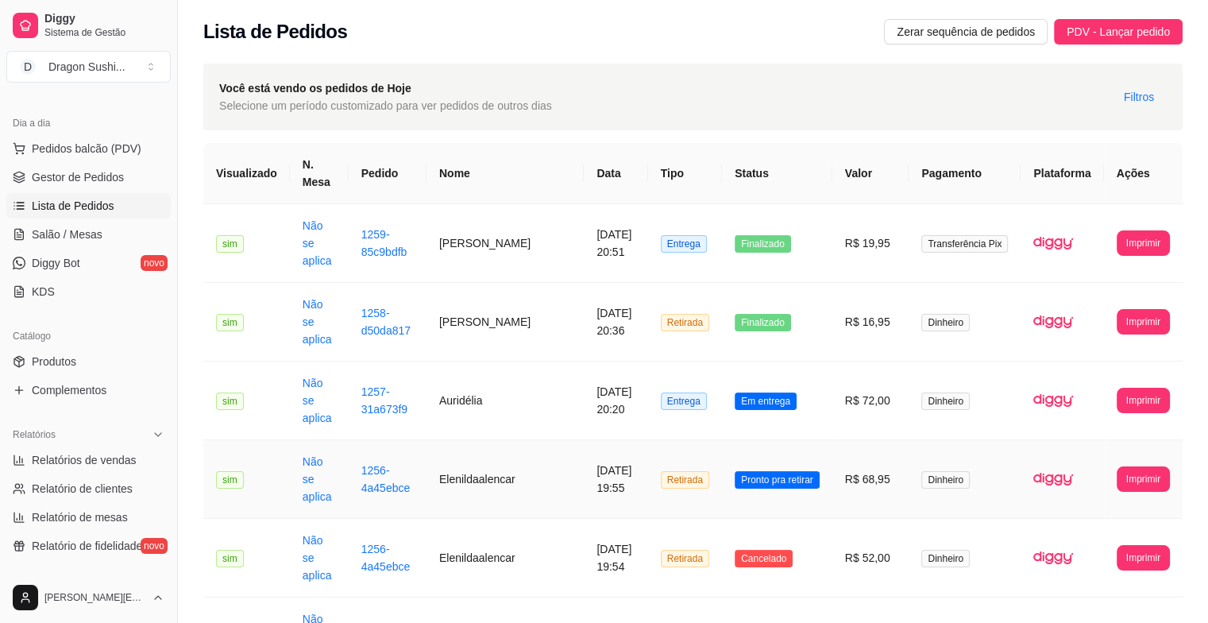
click at [779, 456] on td "Pronto pra retirar" at bounding box center [777, 479] width 110 height 79
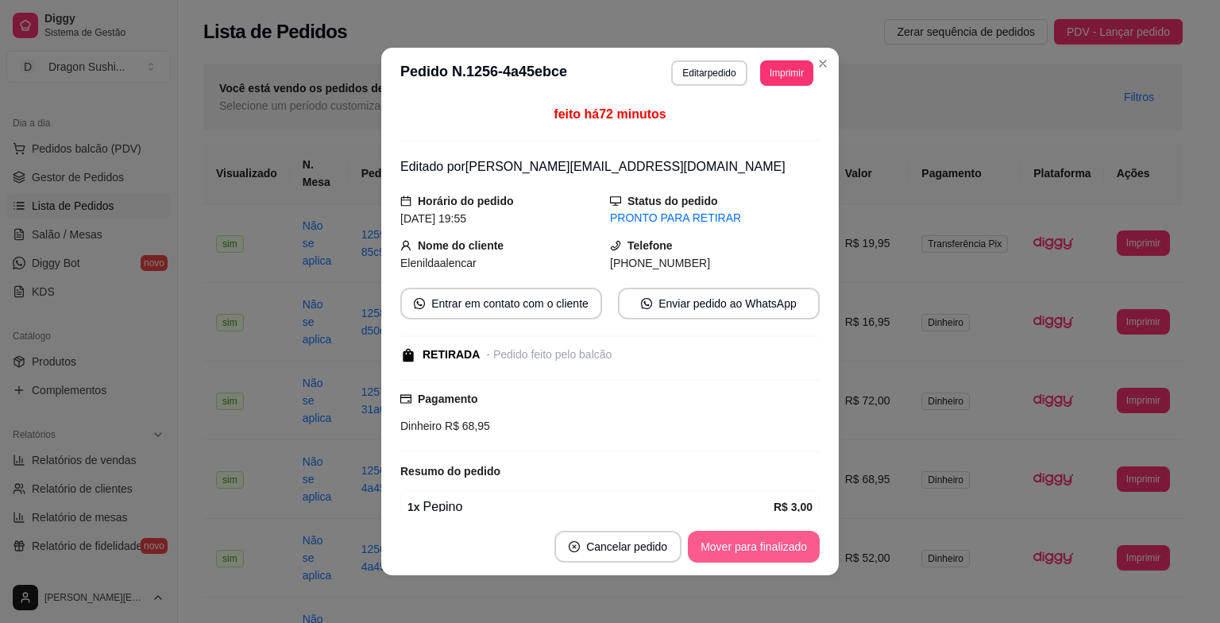
click at [785, 548] on button "Mover para finalizado" at bounding box center [754, 547] width 132 height 32
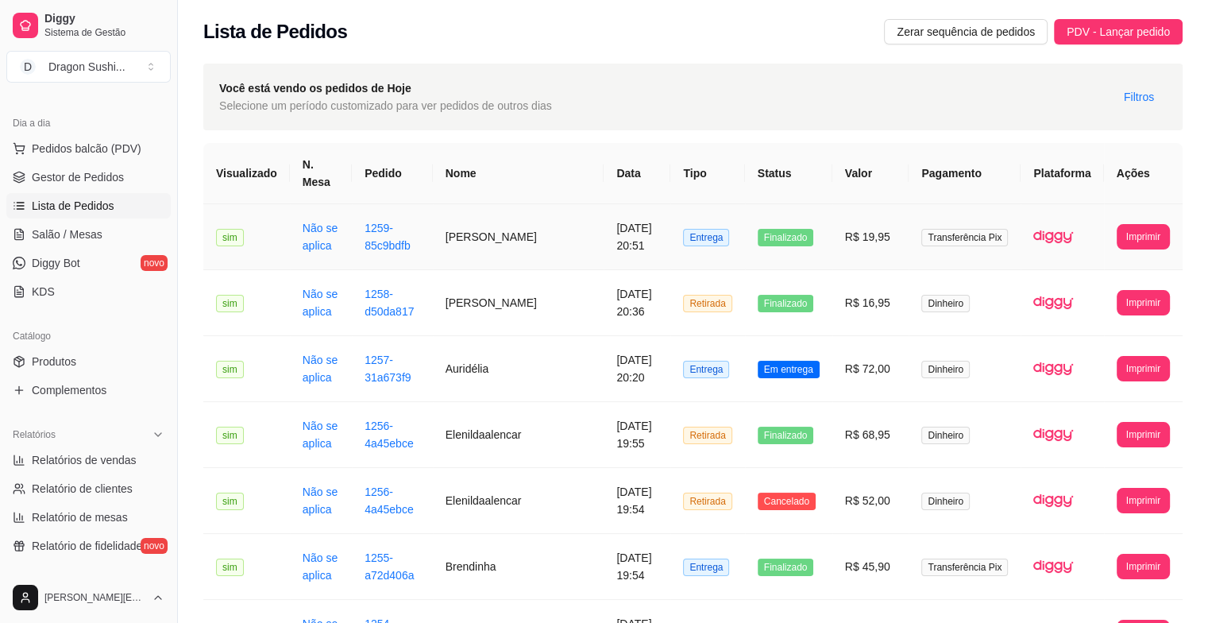
click at [851, 218] on td "R$ 19,95" at bounding box center [870, 237] width 77 height 66
click at [820, 361] on span "Em entrega" at bounding box center [789, 369] width 62 height 17
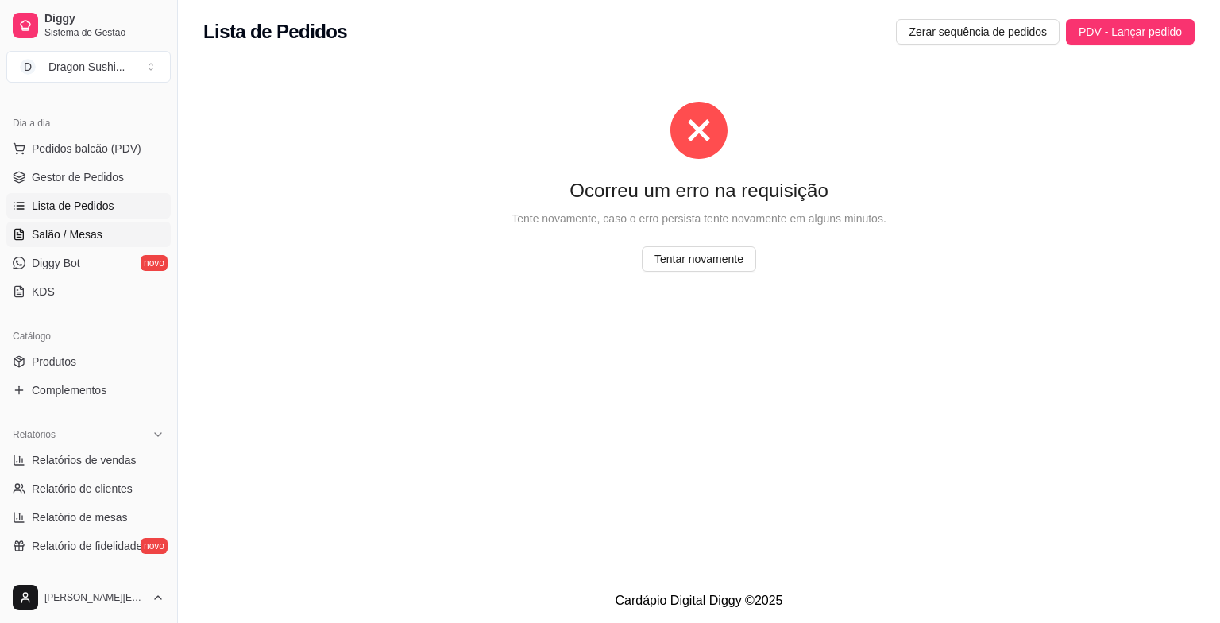
click at [81, 238] on span "Salão / Mesas" at bounding box center [67, 234] width 71 height 16
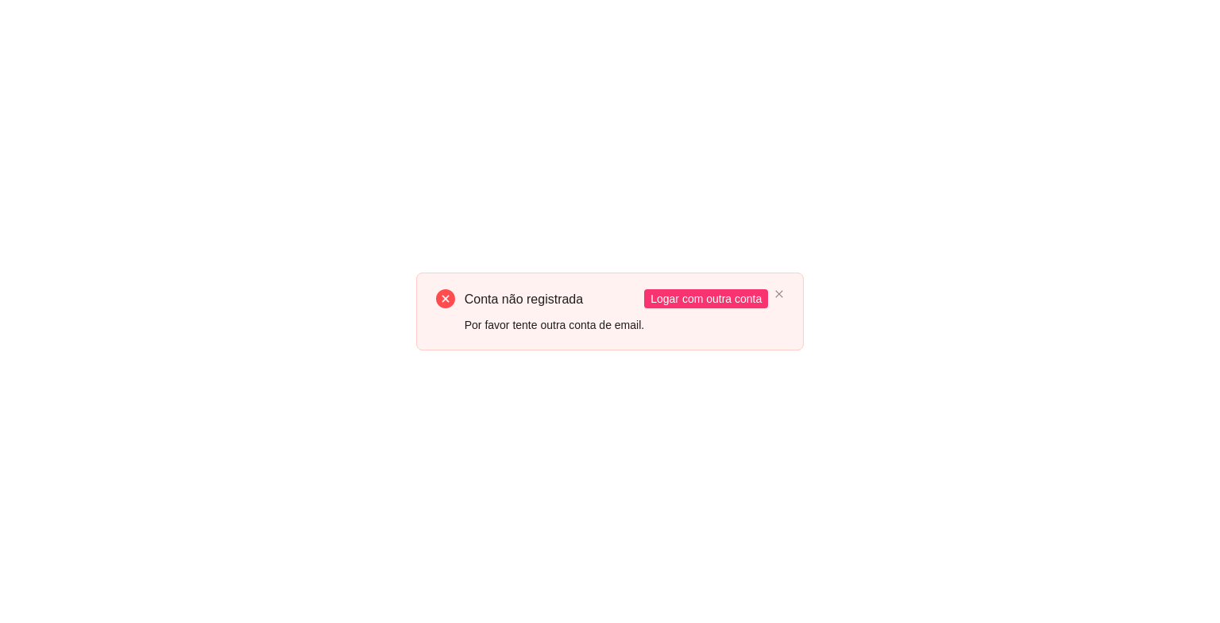
click at [969, 214] on div "Conta não registrada Por favor tente outra conta de email. Logar com outra conta" at bounding box center [610, 311] width 1220 height 623
click at [574, 320] on div "Por favor tente outra conta de email." at bounding box center [555, 324] width 180 height 17
click at [782, 292] on icon "close" at bounding box center [779, 294] width 7 height 7
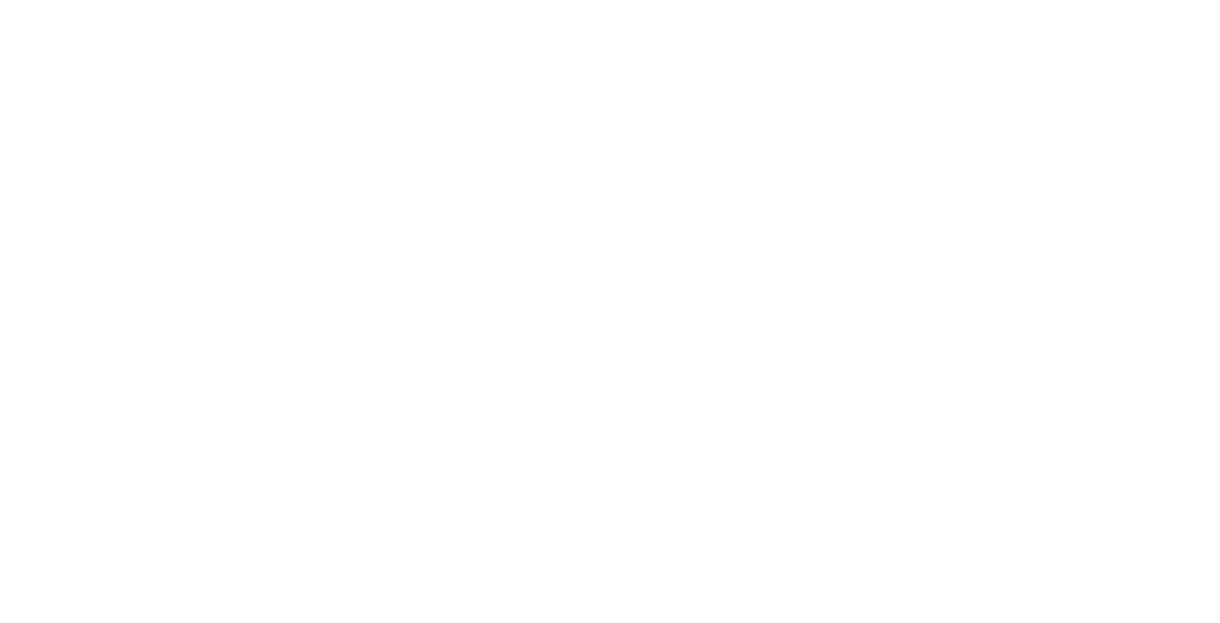
drag, startPoint x: 1131, startPoint y: 127, endPoint x: 1045, endPoint y: 121, distance: 86.0
